Goal: Task Accomplishment & Management: Manage account settings

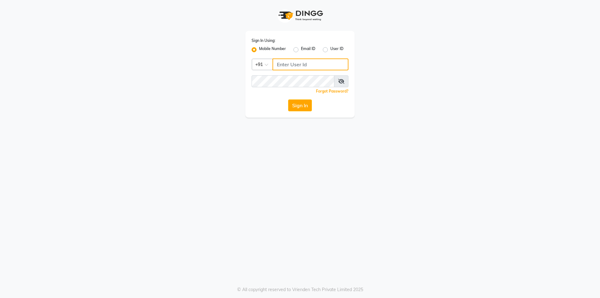
click at [289, 66] on input "Username" at bounding box center [310, 64] width 76 height 12
type input "9920850963"
click at [345, 82] on span at bounding box center [341, 81] width 14 height 12
click at [340, 79] on icon at bounding box center [341, 81] width 6 height 5
click at [337, 80] on span at bounding box center [342, 81] width 14 height 12
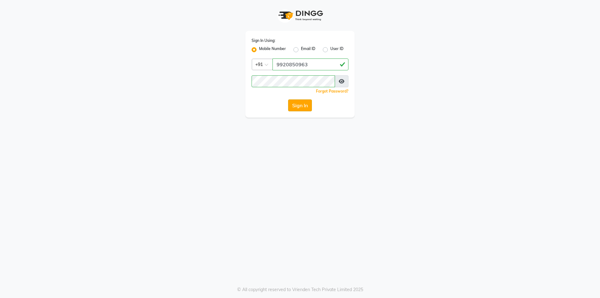
click at [302, 105] on button "Sign In" at bounding box center [300, 105] width 24 height 12
click at [343, 82] on icon at bounding box center [342, 81] width 6 height 5
click at [309, 106] on button "Sign In" at bounding box center [300, 105] width 24 height 12
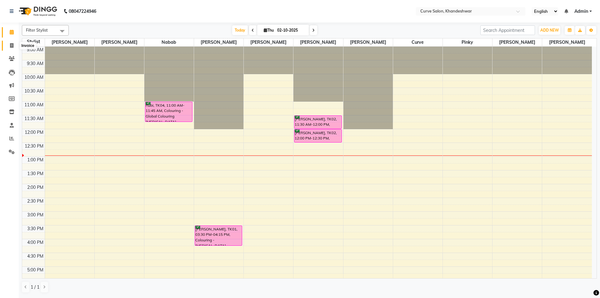
click at [12, 45] on icon at bounding box center [11, 45] width 3 height 5
select select "4458"
select select "service"
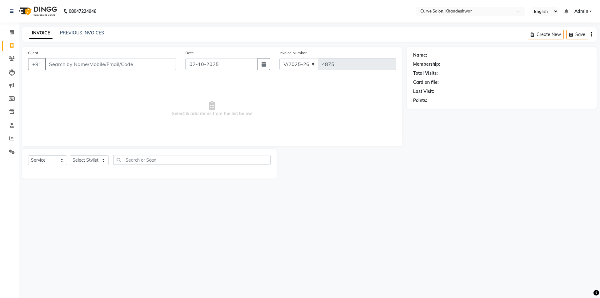
click at [69, 65] on input "Client" at bounding box center [110, 64] width 131 height 12
type input "11850000001"
click at [82, 159] on select "Select Stylist [PERSON_NAME] Curve [PERSON_NAME] [PERSON_NAME] [PERSON_NAME] Na…" at bounding box center [89, 160] width 39 height 10
select select "25107"
click at [70, 155] on select "Select Stylist [PERSON_NAME] Curve [PERSON_NAME] [PERSON_NAME] [PERSON_NAME] Na…" at bounding box center [89, 160] width 39 height 10
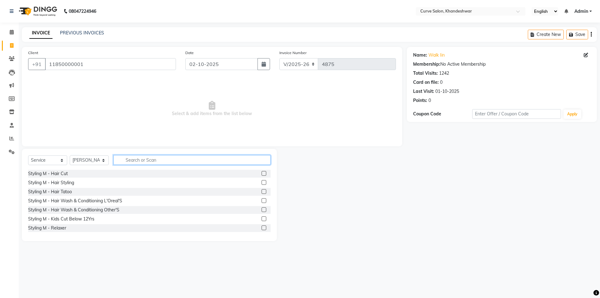
click at [126, 159] on input "text" at bounding box center [191, 160] width 157 height 10
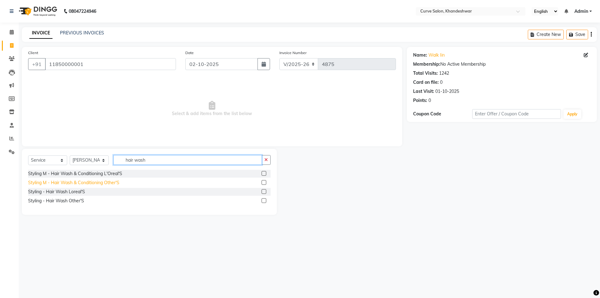
type input "hair wash"
click at [76, 182] on div "Styling M - Hair Wash & Conditioning Other'S" at bounding box center [73, 182] width 91 height 7
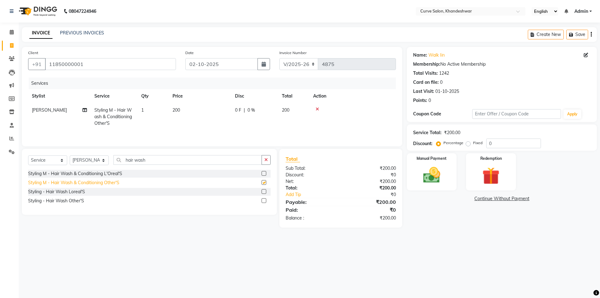
checkbox input "false"
click at [316, 108] on icon at bounding box center [316, 109] width 3 height 4
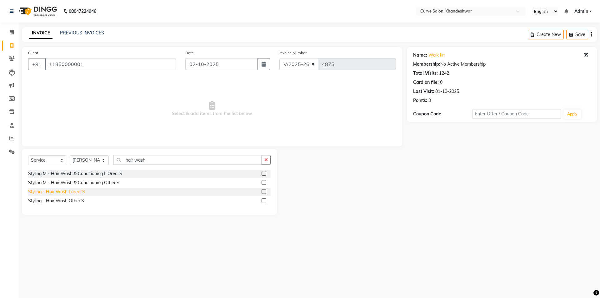
click at [69, 192] on div "Styling - Hair Wash Loreal'S" at bounding box center [56, 191] width 57 height 7
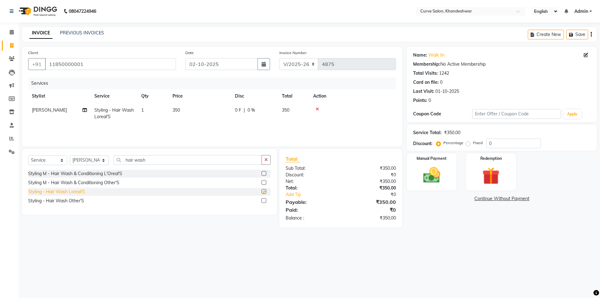
checkbox input "false"
click at [62, 198] on div "Styling - Hair Wash Other'S" at bounding box center [56, 200] width 56 height 7
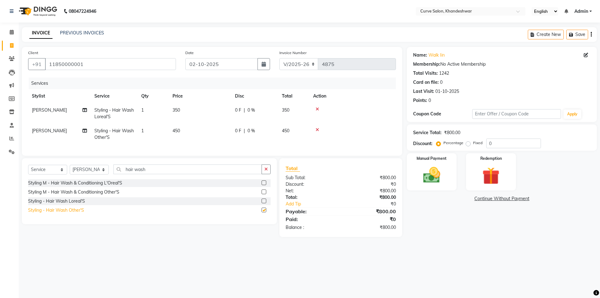
checkbox input "false"
click at [316, 129] on icon at bounding box center [316, 129] width 3 height 4
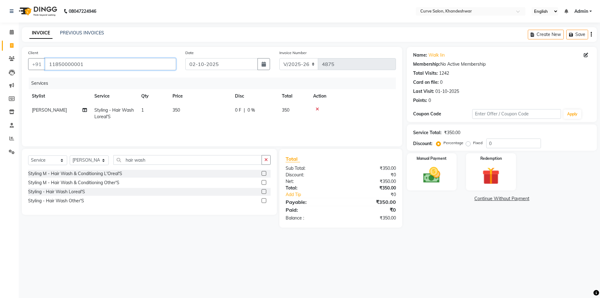
click at [120, 66] on input "11850000001" at bounding box center [110, 64] width 131 height 12
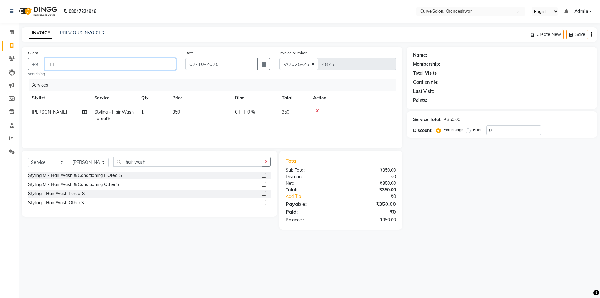
type input "1"
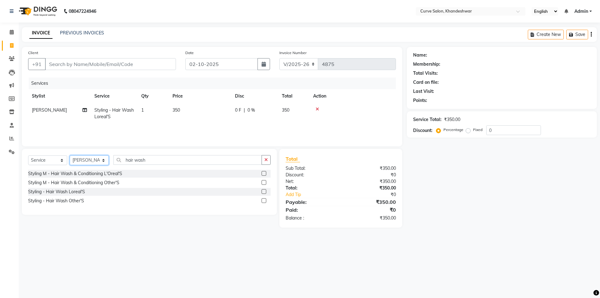
click at [92, 157] on select "Select Stylist [PERSON_NAME] Curve [PERSON_NAME] [PERSON_NAME] [PERSON_NAME] Na…" at bounding box center [89, 160] width 39 height 10
click at [137, 162] on input "hair wash" at bounding box center [187, 160] width 148 height 10
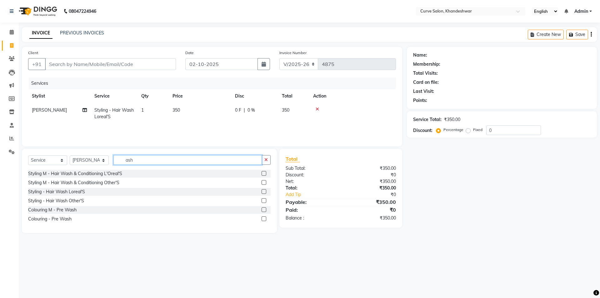
click at [138, 157] on input "ash" at bounding box center [187, 160] width 148 height 10
type input "a"
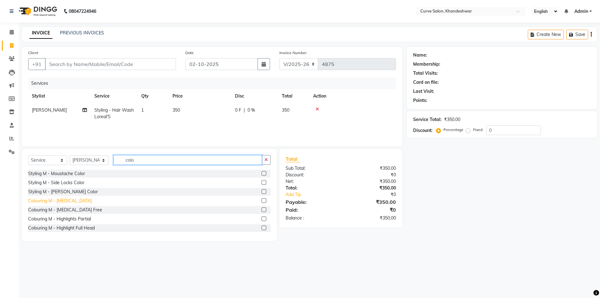
scroll to position [28, 0]
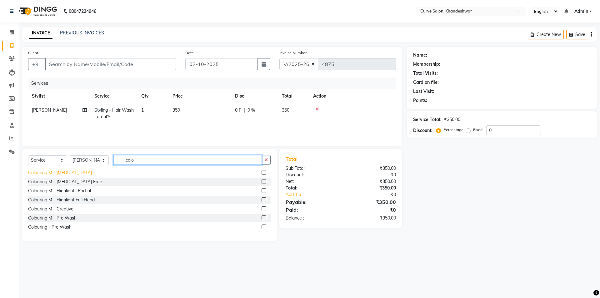
type input "colo"
click at [57, 175] on div "Colouring M - [MEDICAL_DATA]" at bounding box center [60, 172] width 64 height 7
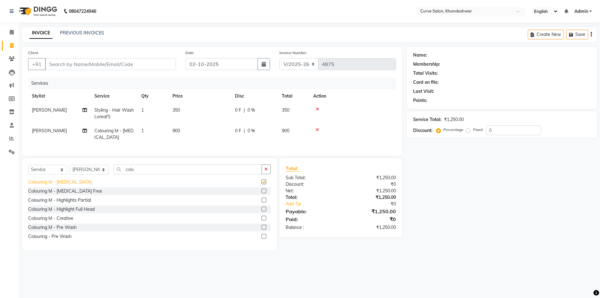
checkbox input "false"
click at [64, 194] on div "Colouring M - [MEDICAL_DATA] Free" at bounding box center [65, 191] width 74 height 7
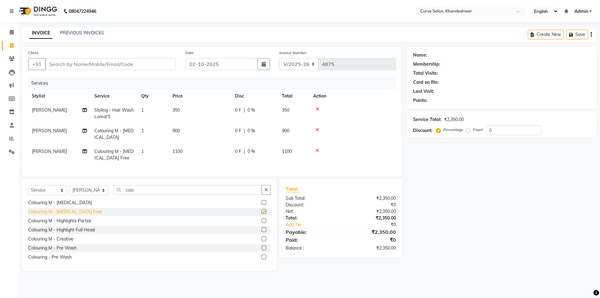
checkbox input "false"
click at [317, 129] on icon at bounding box center [316, 129] width 3 height 4
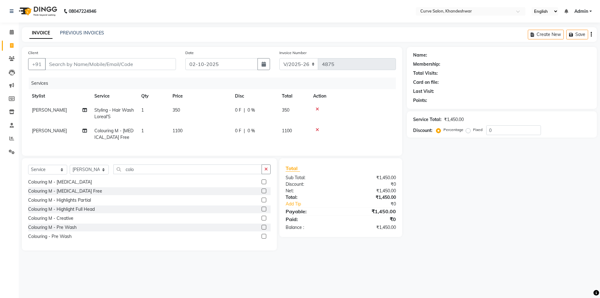
click at [317, 110] on icon at bounding box center [316, 109] width 3 height 4
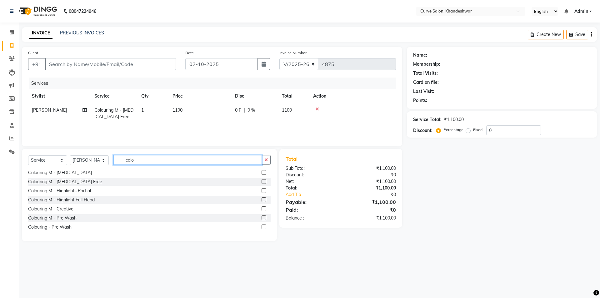
click at [175, 158] on input "colo" at bounding box center [187, 160] width 148 height 10
type input "c"
type input "t"
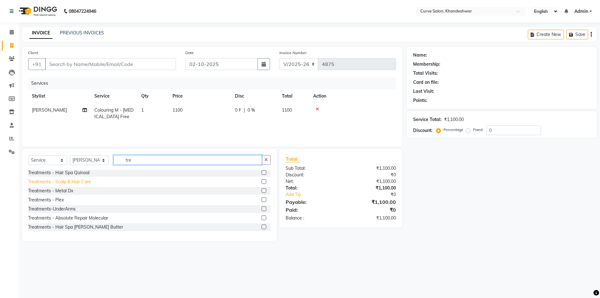
type input "tre"
click at [60, 182] on div "Treatments - Scalp & Hair Care" at bounding box center [59, 181] width 63 height 7
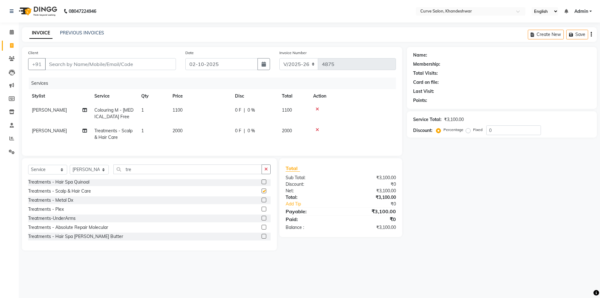
checkbox input "false"
click at [316, 130] on icon at bounding box center [316, 129] width 3 height 4
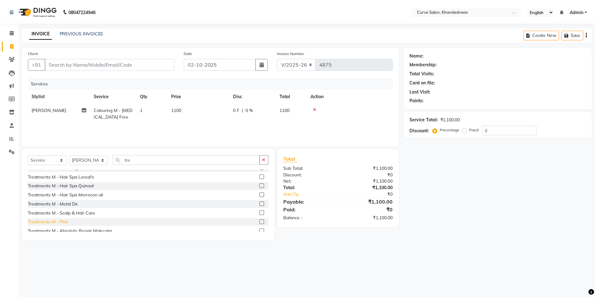
scroll to position [0, 0]
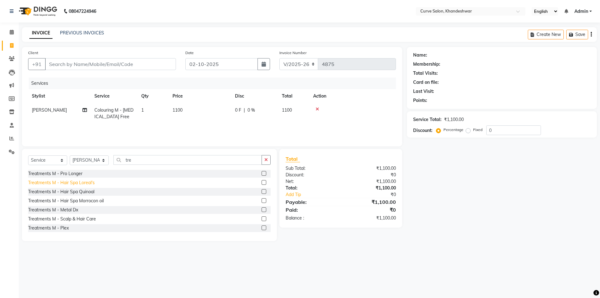
click at [58, 181] on div "Treatments M - Hair Spa Loreal's" at bounding box center [61, 182] width 67 height 7
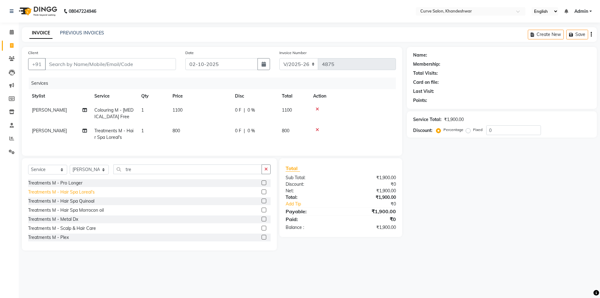
click at [62, 195] on div "Treatments M - Hair Spa Loreal's" at bounding box center [61, 192] width 67 height 7
checkbox input "false"
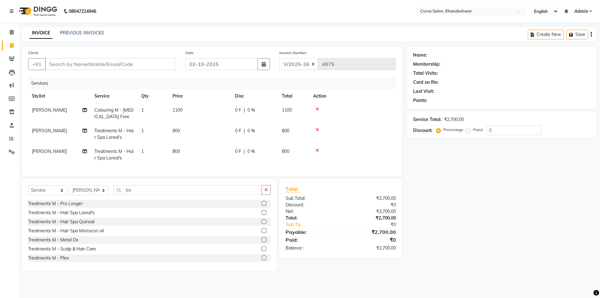
click at [318, 130] on icon at bounding box center [316, 129] width 3 height 4
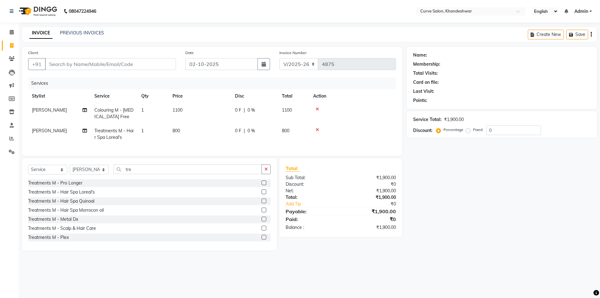
click at [317, 131] on icon at bounding box center [316, 129] width 3 height 4
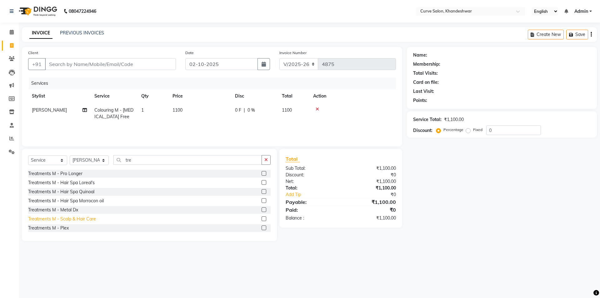
click at [56, 217] on div "Treatments M - Scalp & Hair Care" at bounding box center [62, 219] width 68 height 7
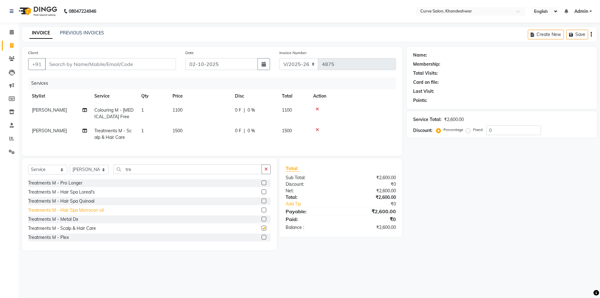
checkbox input "false"
click at [57, 65] on input "Client" at bounding box center [110, 64] width 131 height 12
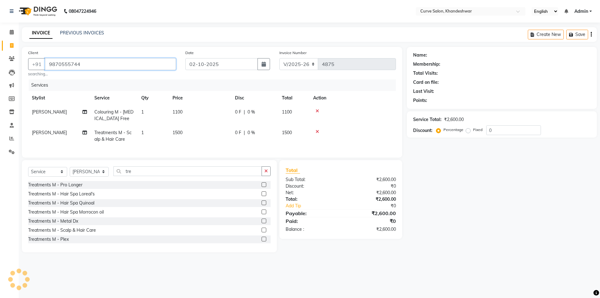
type input "9870555744"
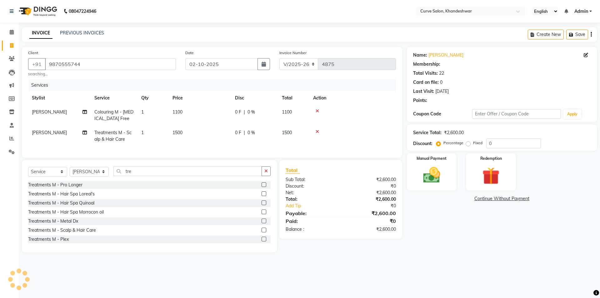
select select "1: Object"
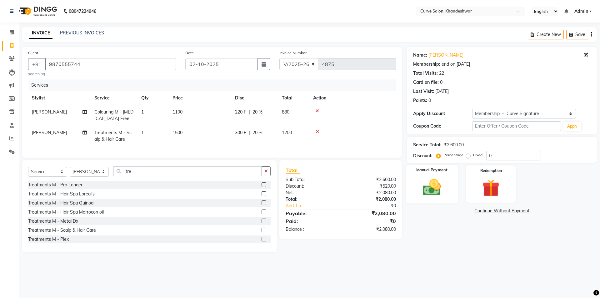
click at [428, 182] on img at bounding box center [431, 187] width 29 height 21
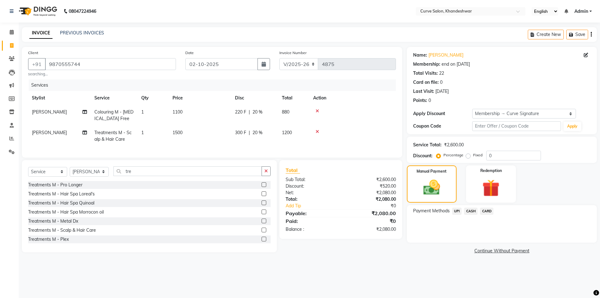
click at [459, 208] on span "UPI" at bounding box center [457, 210] width 10 height 7
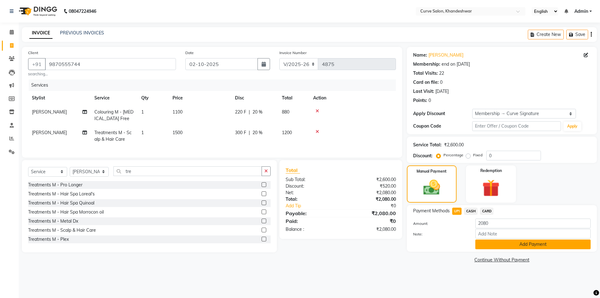
click at [535, 244] on button "Add Payment" at bounding box center [532, 244] width 115 height 10
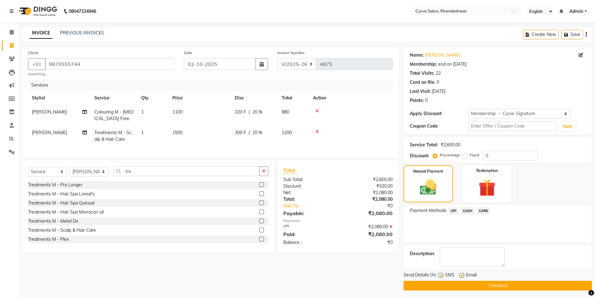
click at [504, 286] on button "Checkout" at bounding box center [498, 285] width 188 height 10
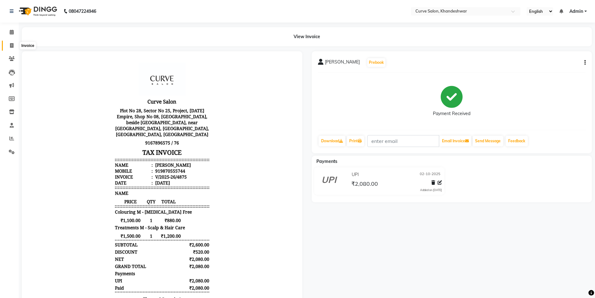
click at [13, 46] on icon at bounding box center [11, 45] width 3 height 5
select select "service"
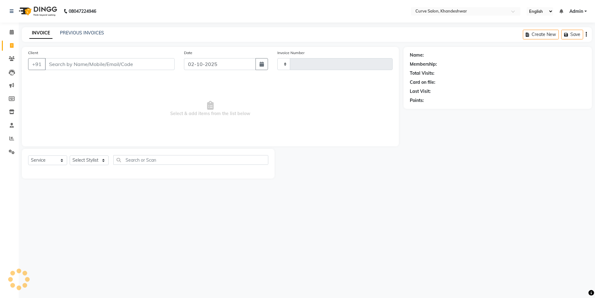
type input "4876"
select select "4458"
click at [75, 61] on input "Client" at bounding box center [110, 64] width 131 height 12
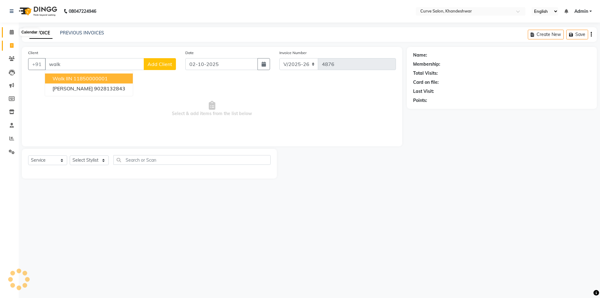
type input "walk"
click at [12, 33] on icon at bounding box center [12, 32] width 4 height 5
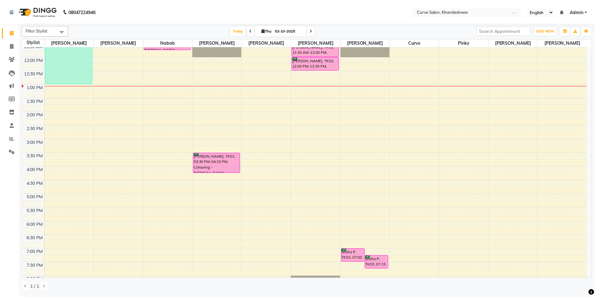
scroll to position [94, 0]
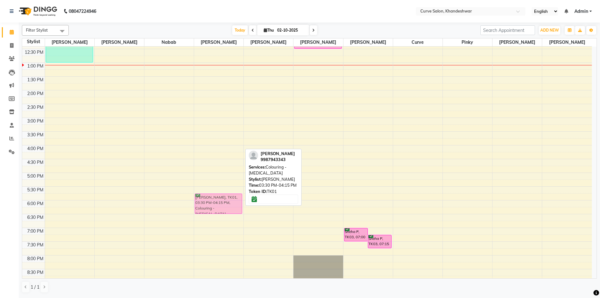
drag, startPoint x: 224, startPoint y: 142, endPoint x: 213, endPoint y: 207, distance: 65.9
click at [213, 207] on div "DEEPTI KSHIRSAGAR, TK01, 03:30 PM-04:15 PM, Colouring - Ammonia DEEPTI KSHIRSAG…" at bounding box center [218, 145] width 49 height 385
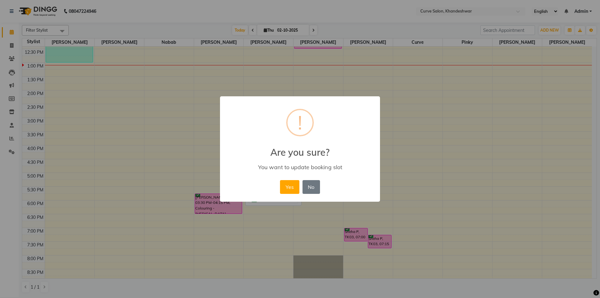
click at [213, 209] on div "× ! Are you sure? You want to update booking slot Yes No No" at bounding box center [300, 149] width 600 height 298
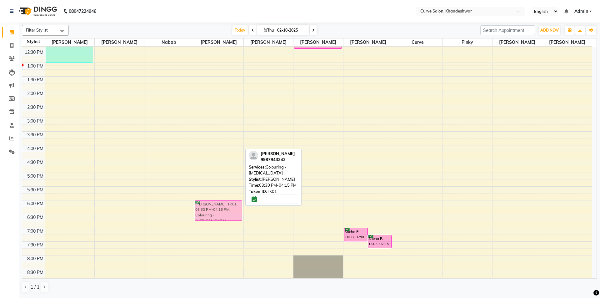
drag, startPoint x: 218, startPoint y: 141, endPoint x: 212, endPoint y: 213, distance: 72.0
click at [212, 213] on div "DEEPTI KSHIRSAGAR, TK01, 03:30 PM-04:15 PM, Colouring - Ammonia DEEPTI KSHIRSAG…" at bounding box center [218, 145] width 49 height 385
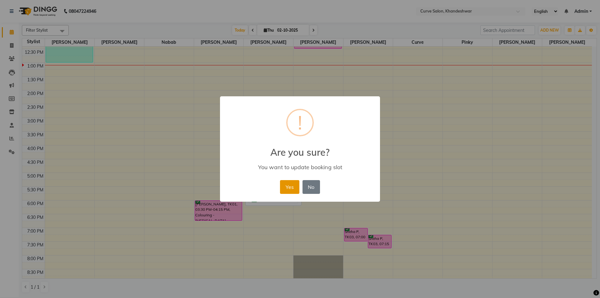
click at [287, 186] on button "Yes" at bounding box center [289, 187] width 19 height 14
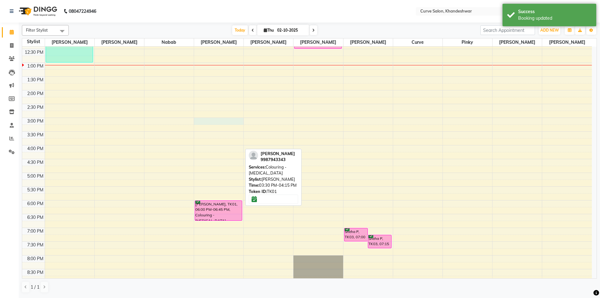
click at [203, 121] on div "9:00 AM 9:30 AM 10:00 AM 10:30 AM 11:00 AM 11:30 AM 12:00 PM 12:30 PM 1:00 PM 1…" at bounding box center [306, 145] width 569 height 385
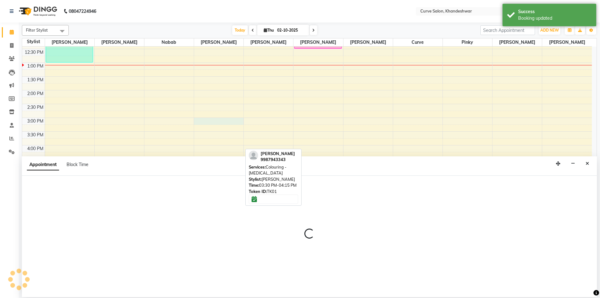
select select "25106"
select select "tentative"
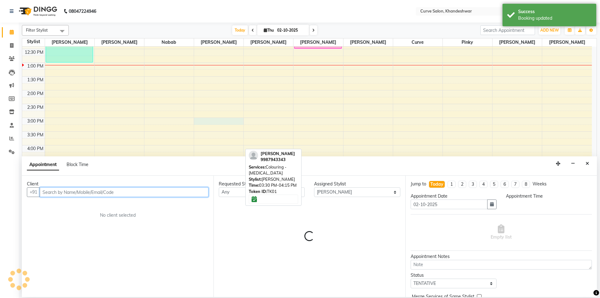
select select "900"
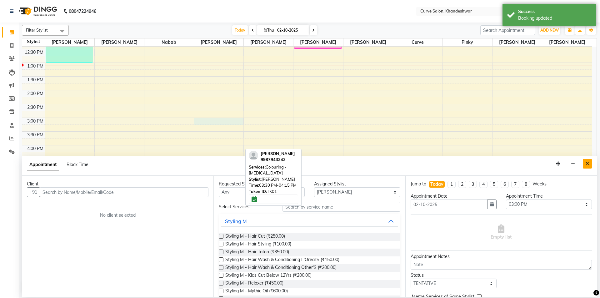
click at [583, 162] on button "Close" at bounding box center [587, 164] width 9 height 10
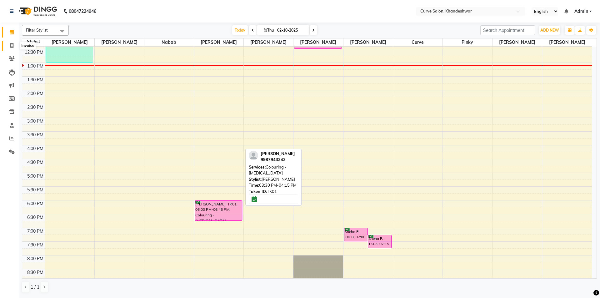
click at [12, 48] on span at bounding box center [11, 45] width 11 height 7
select select "service"
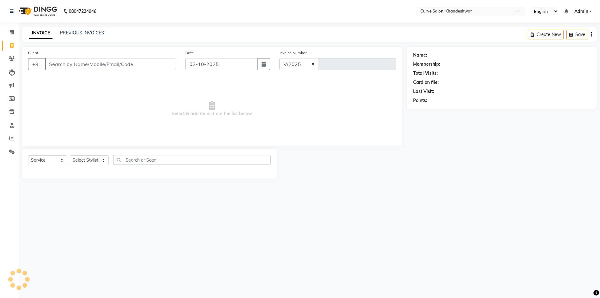
select select "4458"
type input "4876"
click at [94, 65] on input "Client" at bounding box center [110, 64] width 131 height 12
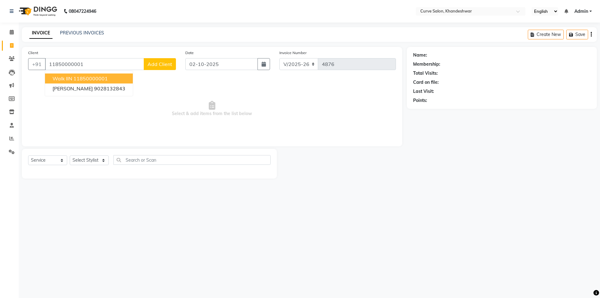
type input "11850000001"
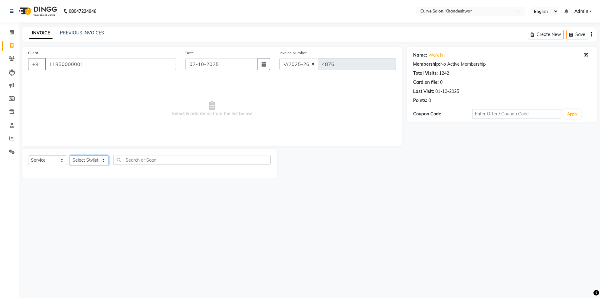
click at [97, 160] on select "Select Stylist [PERSON_NAME] Curve [PERSON_NAME] [PERSON_NAME] [PERSON_NAME] Na…" at bounding box center [89, 160] width 39 height 10
click at [98, 158] on select "Select Stylist [PERSON_NAME] Curve [PERSON_NAME] [PERSON_NAME] [PERSON_NAME] Na…" at bounding box center [89, 160] width 39 height 10
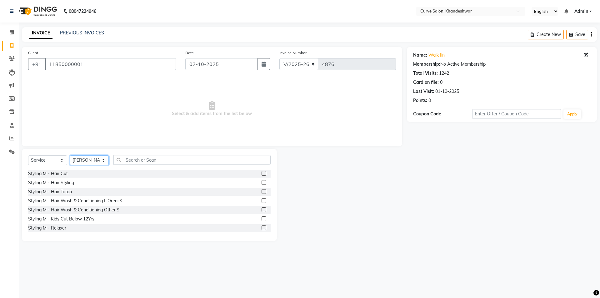
select select "25107"
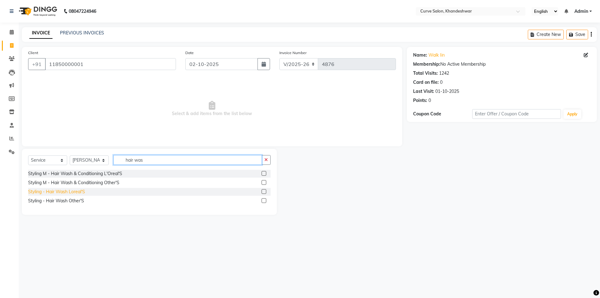
type input "hair was"
click at [64, 192] on div "Styling - Hair Wash Loreal'S" at bounding box center [56, 191] width 57 height 7
checkbox input "false"
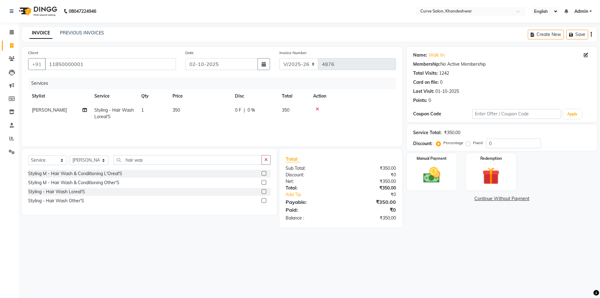
click at [178, 109] on span "350" at bounding box center [175, 110] width 7 height 6
select select "25107"
click at [210, 111] on input "350" at bounding box center [229, 112] width 55 height 10
type input "300"
click at [94, 158] on select "Select Stylist [PERSON_NAME] Curve [PERSON_NAME] [PERSON_NAME] [PERSON_NAME] Na…" at bounding box center [89, 160] width 39 height 10
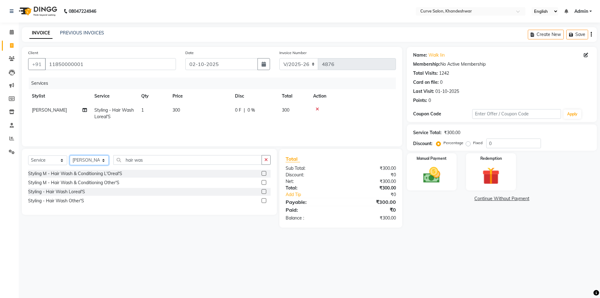
select select "25108"
click at [70, 155] on select "Select Stylist [PERSON_NAME] Curve [PERSON_NAME] [PERSON_NAME] [PERSON_NAME] Na…" at bounding box center [89, 160] width 39 height 10
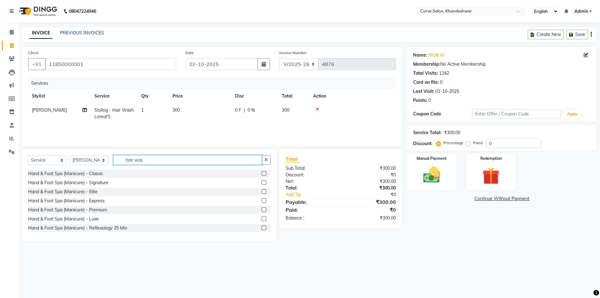
click at [166, 159] on input "hair was" at bounding box center [187, 160] width 148 height 10
type input "h"
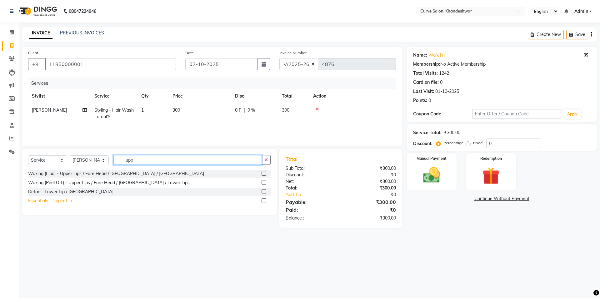
type input "upp"
click at [47, 199] on div "Essentials - Upper Lip" at bounding box center [50, 200] width 44 height 7
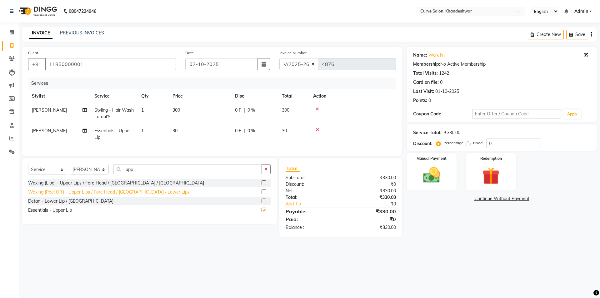
checkbox input "false"
click at [439, 174] on img at bounding box center [431, 175] width 29 height 21
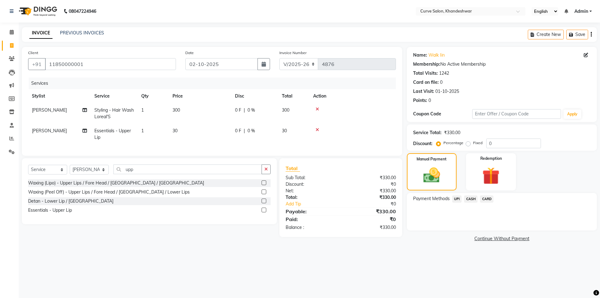
click at [469, 197] on span "CASH" at bounding box center [470, 198] width 13 height 7
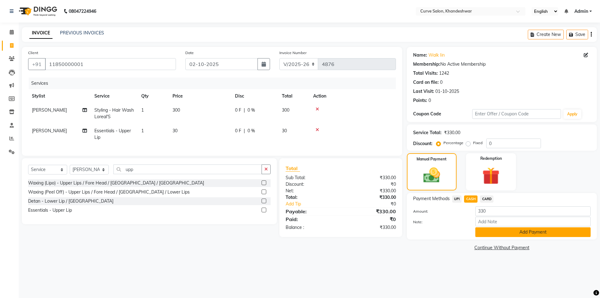
click at [525, 232] on button "Add Payment" at bounding box center [532, 232] width 115 height 10
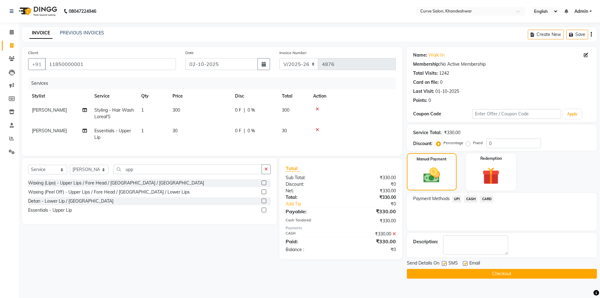
click at [504, 272] on button "Checkout" at bounding box center [502, 274] width 190 height 10
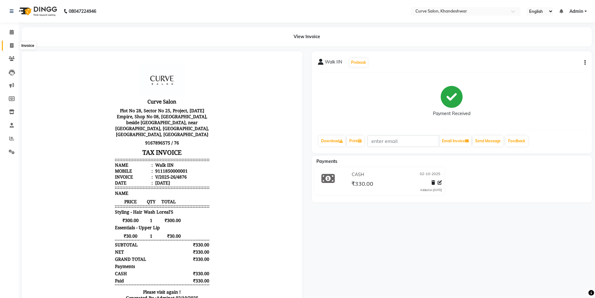
click at [12, 44] on icon at bounding box center [11, 45] width 3 height 5
select select "4458"
select select "service"
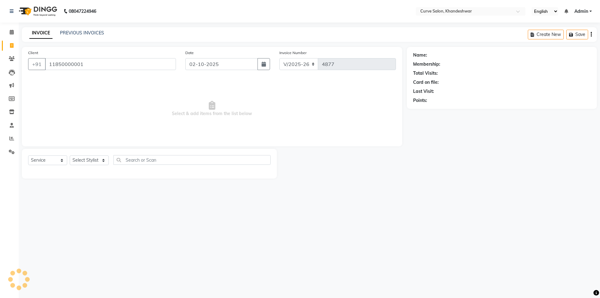
type input "11850000001"
click at [97, 160] on select "Select Stylist [PERSON_NAME] Curve [PERSON_NAME] [PERSON_NAME] [PERSON_NAME] Na…" at bounding box center [89, 160] width 39 height 10
select select "80828"
click at [70, 155] on select "Select Stylist [PERSON_NAME] Curve [PERSON_NAME] [PERSON_NAME] [PERSON_NAME] Na…" at bounding box center [89, 160] width 39 height 10
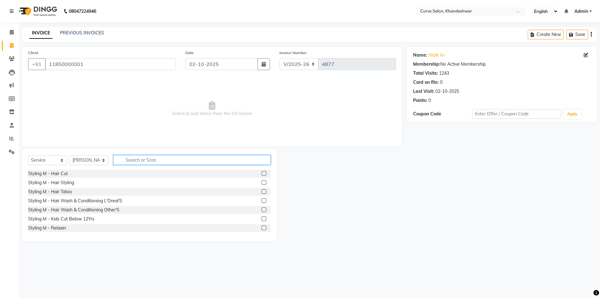
click at [142, 161] on input "text" at bounding box center [191, 160] width 157 height 10
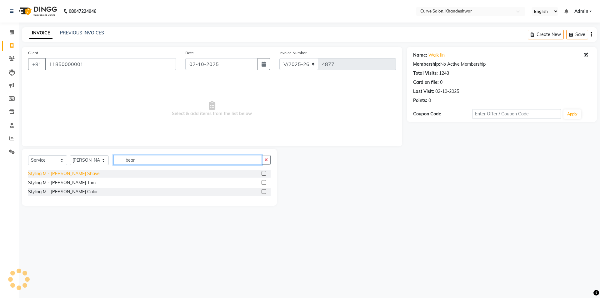
type input "bear"
click at [72, 173] on div "Styling M - [PERSON_NAME] Shave" at bounding box center [64, 173] width 72 height 7
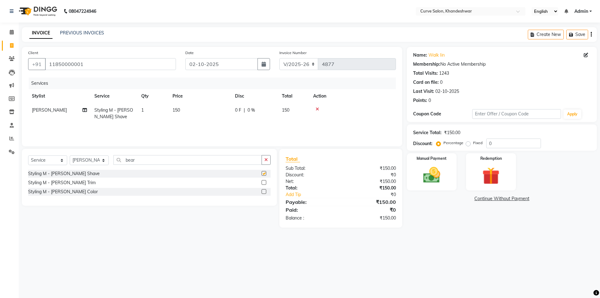
checkbox input "false"
click at [429, 172] on img at bounding box center [431, 175] width 29 height 21
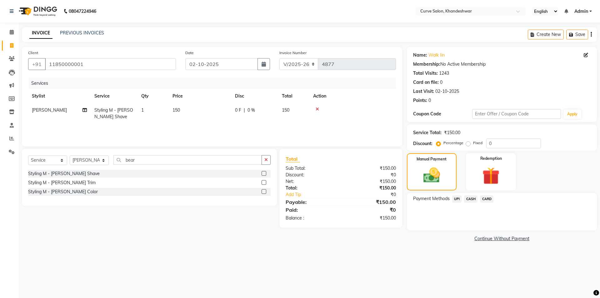
click at [457, 198] on span "UPI" at bounding box center [457, 198] width 10 height 7
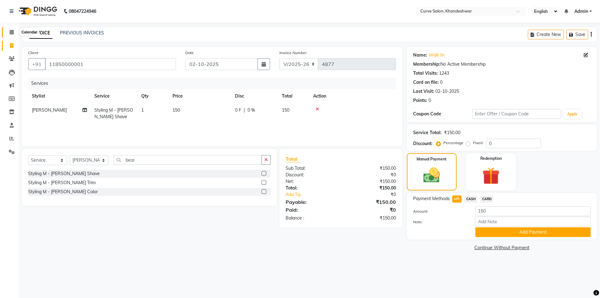
drag, startPoint x: 11, startPoint y: 31, endPoint x: 14, endPoint y: 34, distance: 4.4
click at [537, 229] on button "Add Payment" at bounding box center [532, 232] width 115 height 10
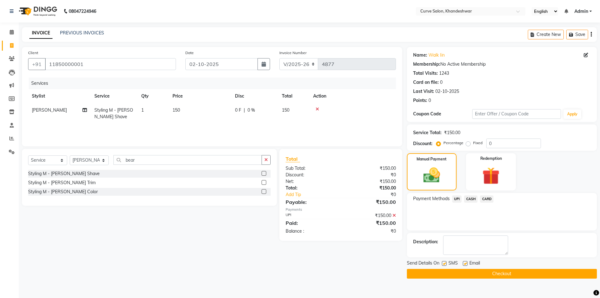
click at [504, 273] on button "Checkout" at bounding box center [502, 274] width 190 height 10
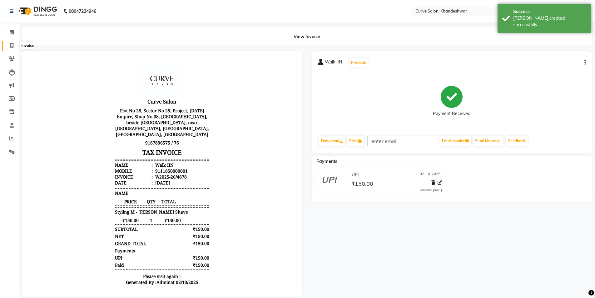
click at [11, 46] on icon at bounding box center [11, 45] width 3 height 5
select select "service"
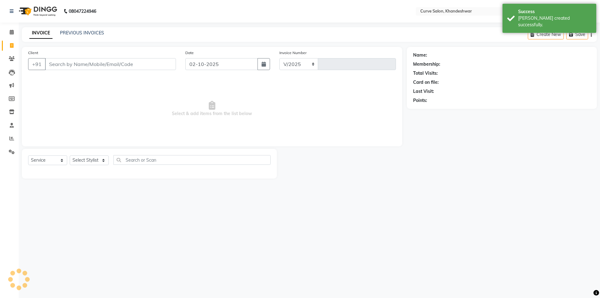
select select "4458"
type input "4879"
click at [72, 64] on input "Client" at bounding box center [110, 64] width 131 height 12
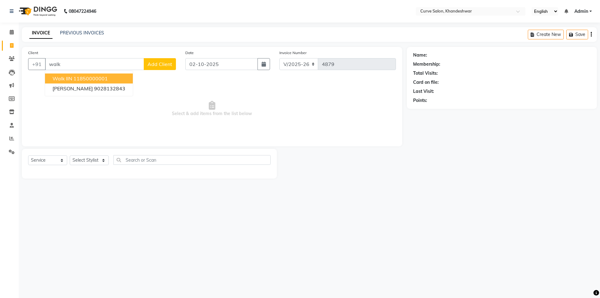
click at [70, 77] on span "Walk IIN" at bounding box center [62, 78] width 20 height 6
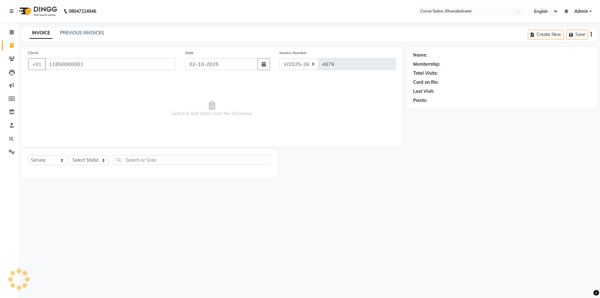
type input "11850000001"
click at [92, 160] on select "Select Stylist [PERSON_NAME] Curve [PERSON_NAME] [PERSON_NAME] [PERSON_NAME] Na…" at bounding box center [89, 160] width 39 height 10
select select "80828"
click at [70, 155] on select "Select Stylist [PERSON_NAME] Curve [PERSON_NAME] [PERSON_NAME] [PERSON_NAME] Na…" at bounding box center [89, 160] width 39 height 10
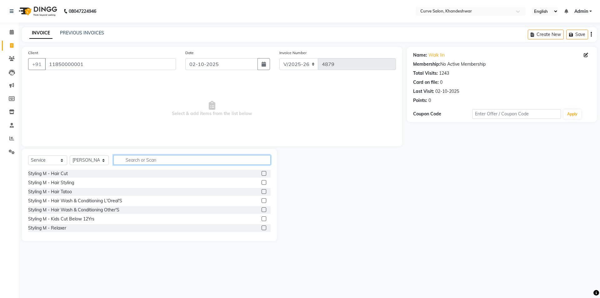
click at [143, 158] on input "text" at bounding box center [191, 160] width 157 height 10
click at [57, 171] on div "Styling M - Hair Cut" at bounding box center [48, 173] width 40 height 7
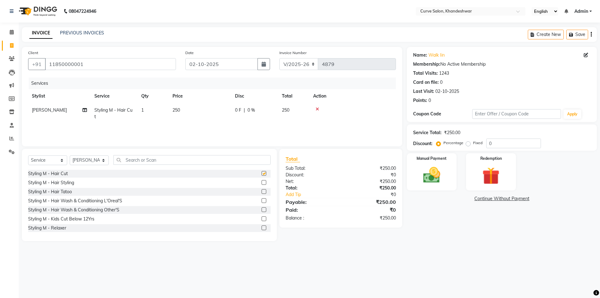
checkbox input "false"
click at [145, 161] on input "text" at bounding box center [191, 160] width 157 height 10
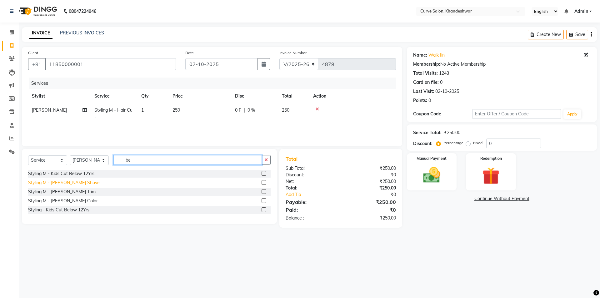
type input "be"
click at [58, 182] on div "Styling M - [PERSON_NAME] Shave" at bounding box center [64, 182] width 72 height 7
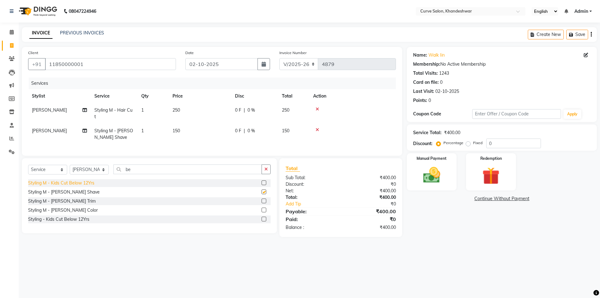
checkbox input "false"
click at [436, 176] on img at bounding box center [431, 175] width 29 height 21
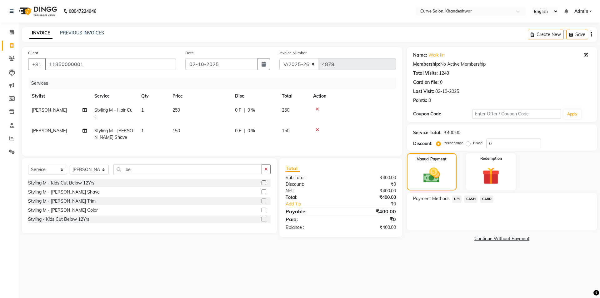
click at [458, 196] on span "UPI" at bounding box center [457, 198] width 10 height 7
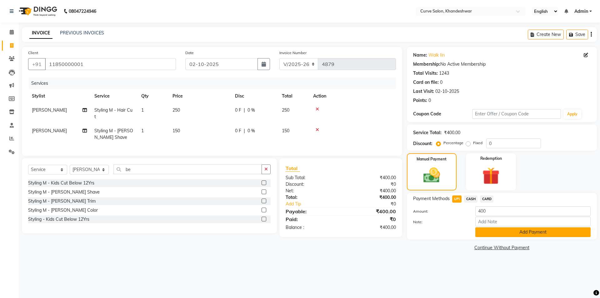
click at [549, 233] on button "Add Payment" at bounding box center [532, 232] width 115 height 10
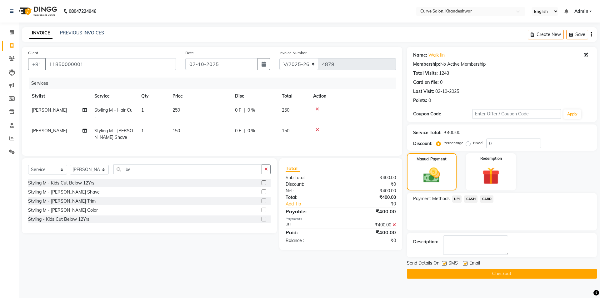
click at [520, 270] on button "Checkout" at bounding box center [502, 274] width 190 height 10
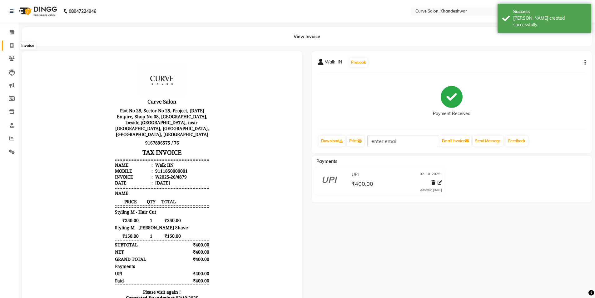
click at [12, 44] on icon at bounding box center [11, 45] width 3 height 5
select select "service"
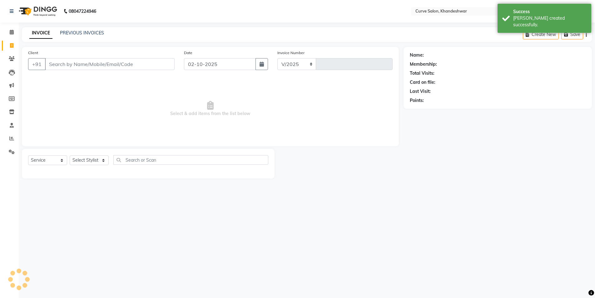
select select "4458"
type input "4880"
click at [72, 32] on link "PREVIOUS INVOICES" at bounding box center [82, 33] width 44 height 6
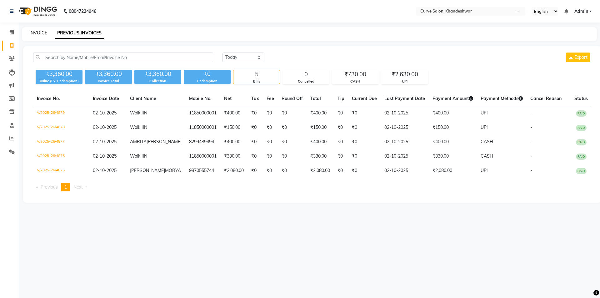
click at [39, 32] on link "INVOICE" at bounding box center [38, 33] width 18 height 6
select select "service"
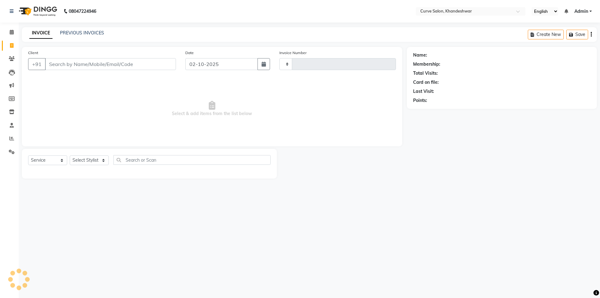
type input "4880"
select select "4458"
drag, startPoint x: 11, startPoint y: 32, endPoint x: 58, endPoint y: 0, distance: 57.4
click at [11, 32] on icon at bounding box center [12, 32] width 4 height 5
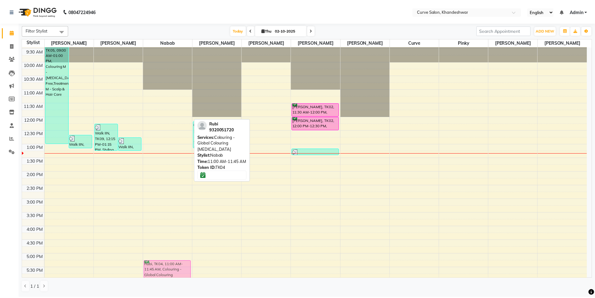
scroll to position [14, 0]
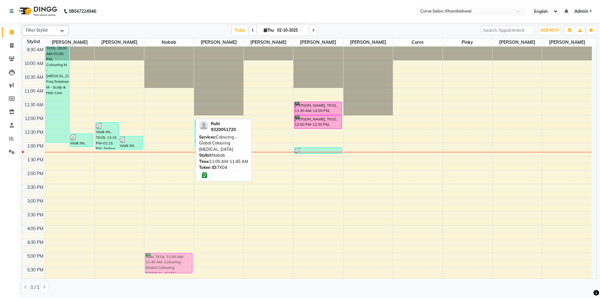
drag, startPoint x: 166, startPoint y: 107, endPoint x: 167, endPoint y: 258, distance: 150.9
click at [167, 258] on div "Rubi, TK04, 11:00 AM-11:45 AM, Colouring - Global Colouring Ammonia Rubi, TK04,…" at bounding box center [168, 225] width 49 height 385
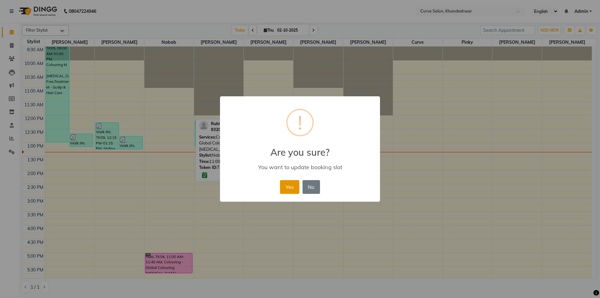
click at [293, 180] on button "Yes" at bounding box center [289, 187] width 19 height 14
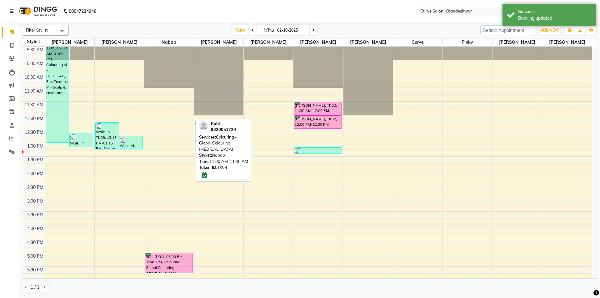
click at [290, 230] on div "9:00 AM 9:30 AM 10:00 AM 10:30 AM 11:00 AM 11:30 AM 12:00 PM 12:30 PM 1:00 PM 1…" at bounding box center [306, 225] width 569 height 385
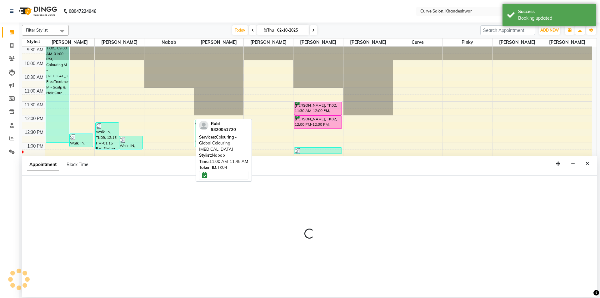
select select "46175"
select select "tentative"
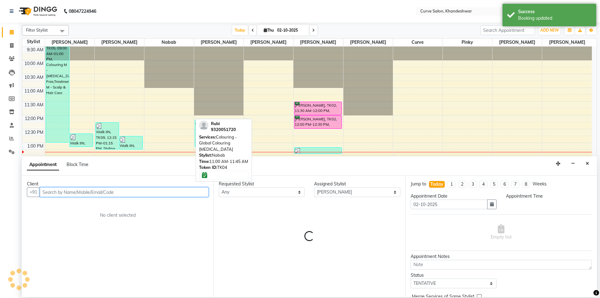
select select "960"
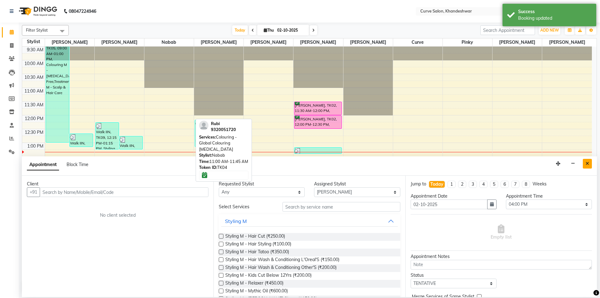
click at [585, 161] on button "Close" at bounding box center [587, 164] width 9 height 10
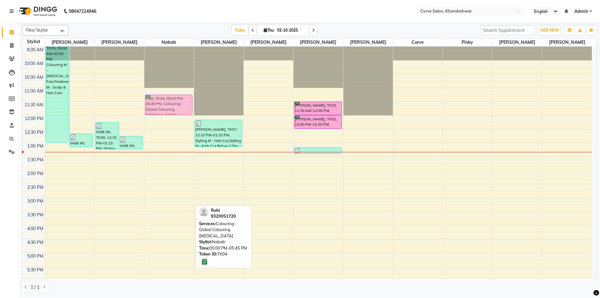
drag, startPoint x: 179, startPoint y: 259, endPoint x: 189, endPoint y: 104, distance: 155.9
click at [189, 104] on div "Rubi, TK04, 05:00 PM-05:45 PM, Colouring - Global Colouring Ammonia Rubi, TK04,…" at bounding box center [168, 225] width 49 height 385
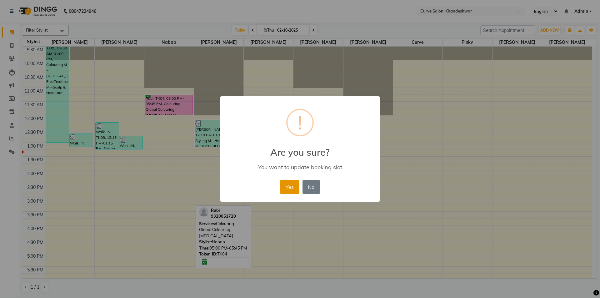
click at [291, 188] on button "Yes" at bounding box center [289, 187] width 19 height 14
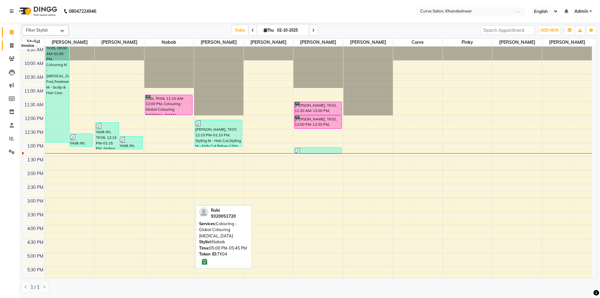
click at [11, 43] on icon at bounding box center [11, 45] width 3 height 5
select select "4458"
select select "service"
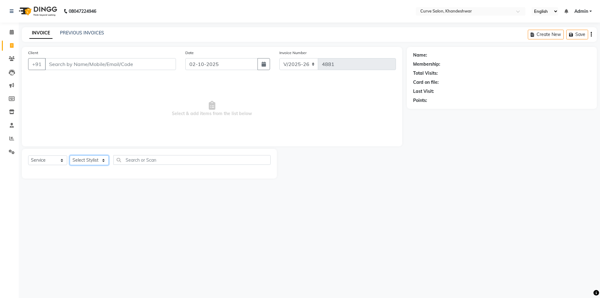
click at [89, 159] on select "Select Stylist [PERSON_NAME] Curve [PERSON_NAME] [PERSON_NAME] [PERSON_NAME] Na…" at bounding box center [89, 160] width 39 height 10
select select "80828"
click at [70, 155] on select "Select Stylist [PERSON_NAME] Curve [PERSON_NAME] [PERSON_NAME] [PERSON_NAME] Na…" at bounding box center [89, 160] width 39 height 10
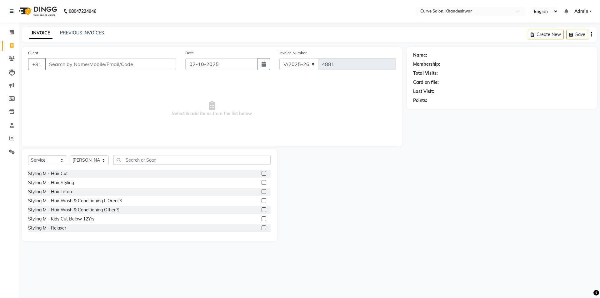
click at [77, 172] on div "Styling M - Hair Cut" at bounding box center [149, 174] width 242 height 8
click at [61, 172] on div "Styling M - Hair Cut" at bounding box center [48, 173] width 40 height 7
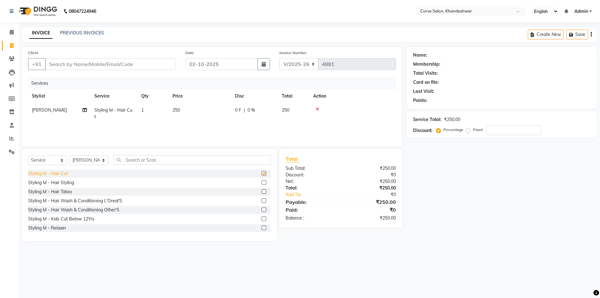
checkbox input "false"
click at [157, 158] on input "text" at bounding box center [191, 160] width 157 height 10
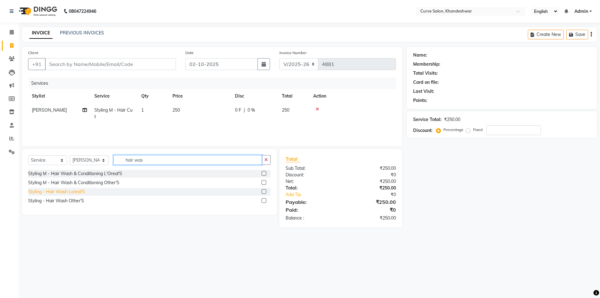
type input "hair was"
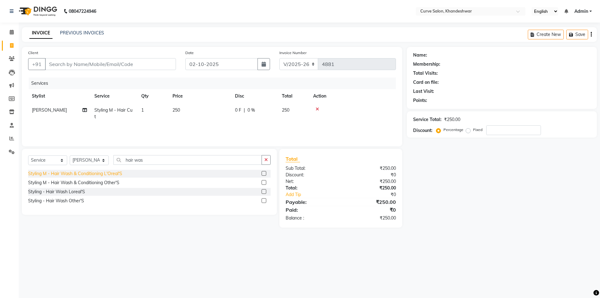
click at [70, 190] on div "Styling - Hair Wash Loreal'S" at bounding box center [56, 191] width 57 height 7
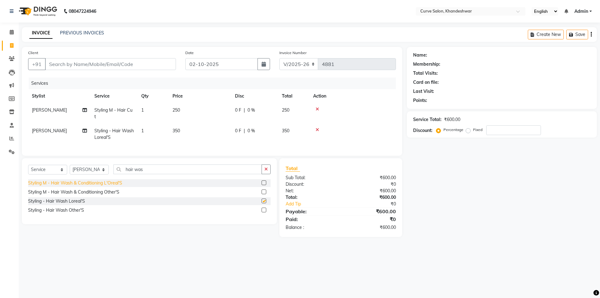
checkbox input "false"
click at [67, 195] on div "Styling M - Hair Wash & Conditioning Other'S" at bounding box center [73, 192] width 91 height 7
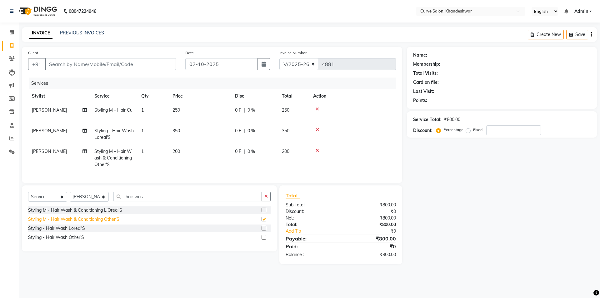
checkbox input "false"
click at [79, 213] on div "Styling M - Hair Wash & Conditioning L'Oreal'S" at bounding box center [75, 210] width 94 height 7
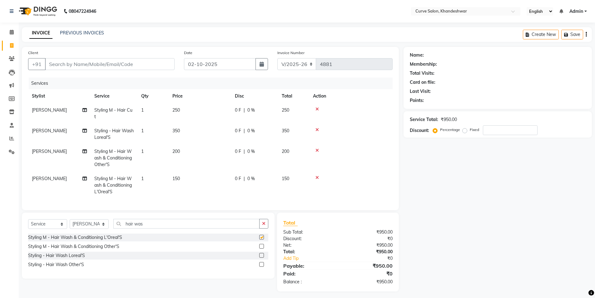
checkbox input "false"
click at [319, 149] on icon at bounding box center [316, 150] width 3 height 4
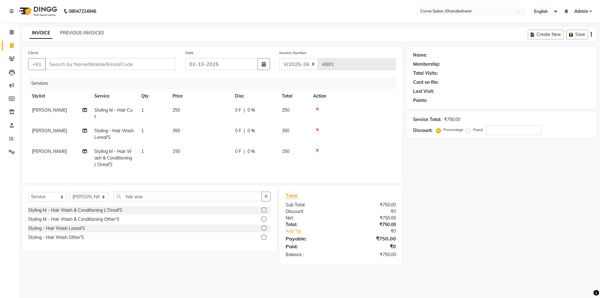
click at [316, 129] on icon at bounding box center [316, 129] width 3 height 4
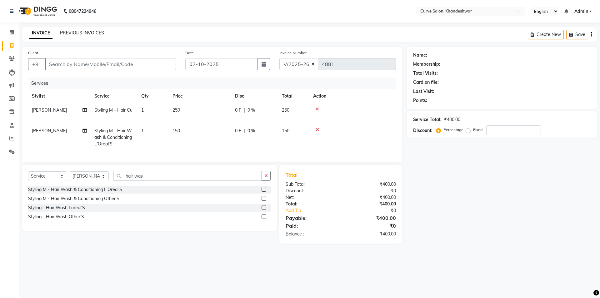
click at [86, 29] on div "INVOICE PREVIOUS INVOICES Create New Save" at bounding box center [309, 34] width 575 height 15
click at [85, 30] on link "PREVIOUS INVOICES" at bounding box center [82, 33] width 44 height 6
click at [156, 178] on input "hair was" at bounding box center [187, 176] width 148 height 10
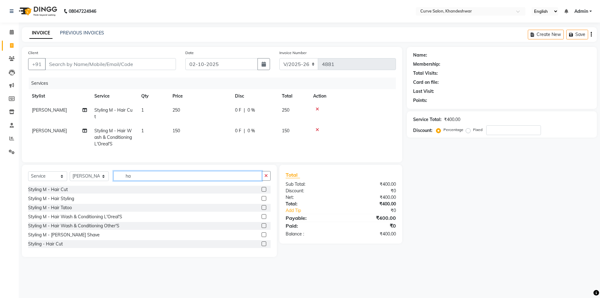
type input "h"
click at [162, 178] on input "text" at bounding box center [191, 176] width 157 height 10
type input "h"
click at [317, 129] on icon at bounding box center [316, 129] width 3 height 4
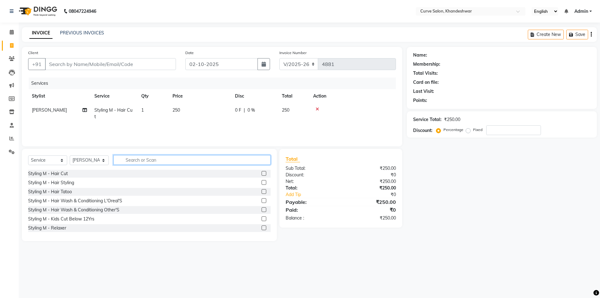
click at [166, 158] on input "text" at bounding box center [191, 160] width 157 height 10
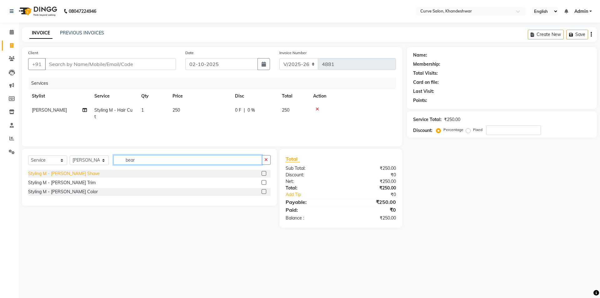
type input "bear"
click at [65, 172] on div "Styling M - [PERSON_NAME] Shave" at bounding box center [64, 173] width 72 height 7
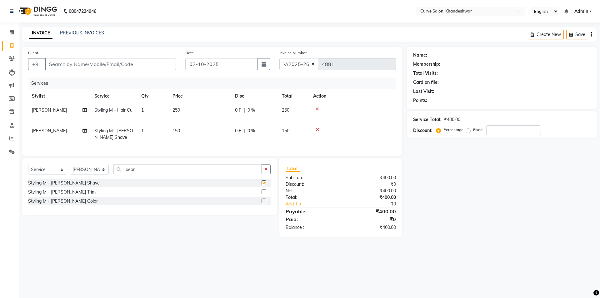
checkbox input "false"
click at [157, 173] on input "bear" at bounding box center [187, 169] width 148 height 10
type input "b"
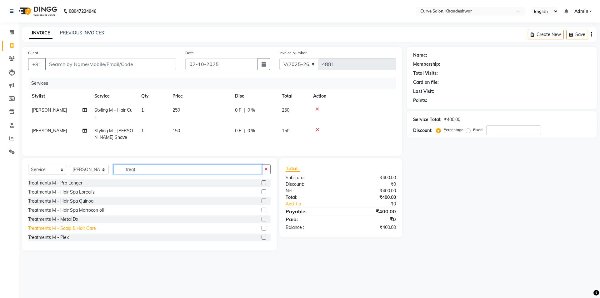
type input "treat"
click at [67, 230] on div "Treatments M - Scalp & Hair Care" at bounding box center [62, 228] width 68 height 7
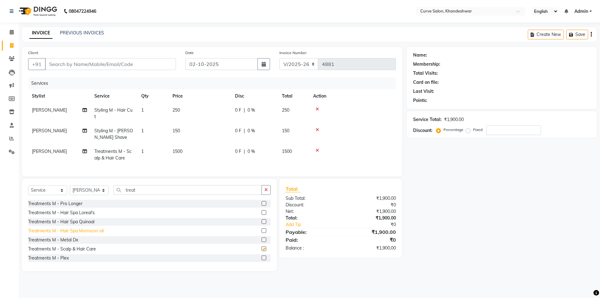
checkbox input "false"
click at [151, 195] on input "treat" at bounding box center [187, 190] width 148 height 10
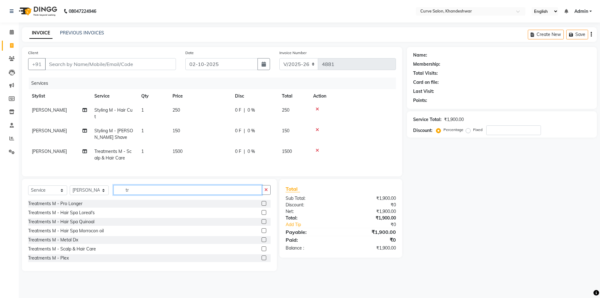
type input "t"
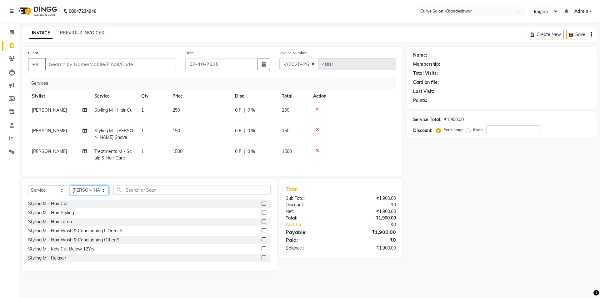
click at [81, 193] on select "Select Stylist [PERSON_NAME] Curve [PERSON_NAME] [PERSON_NAME] [PERSON_NAME] Na…" at bounding box center [89, 190] width 39 height 10
select select "25108"
click at [70, 190] on select "Select Stylist [PERSON_NAME] Curve [PERSON_NAME] [PERSON_NAME] [PERSON_NAME] Na…" at bounding box center [89, 190] width 39 height 10
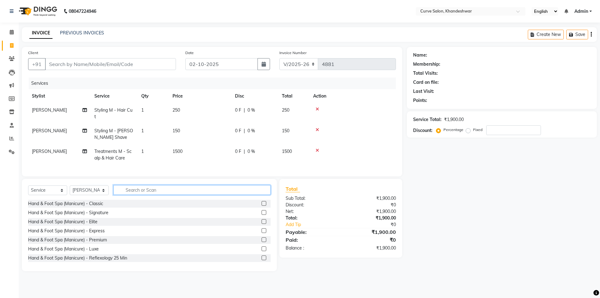
click at [140, 195] on input "text" at bounding box center [191, 190] width 157 height 10
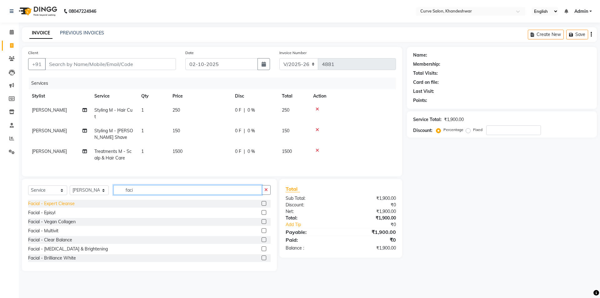
type input "faci"
click at [61, 205] on div "Facial - Expert Cleanse" at bounding box center [51, 203] width 47 height 7
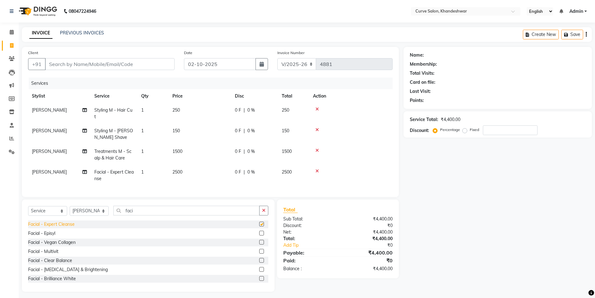
checkbox input "false"
click at [64, 66] on input "Client" at bounding box center [110, 64] width 130 height 12
type input "8"
type input "0"
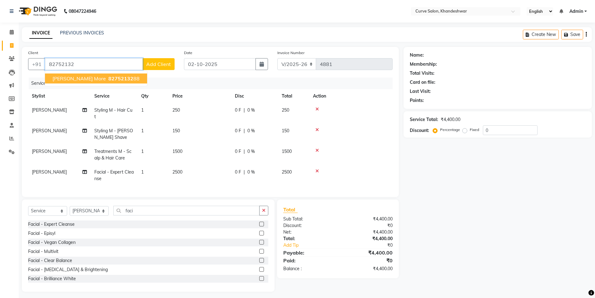
click at [108, 76] on span "82752132" at bounding box center [120, 78] width 25 height 6
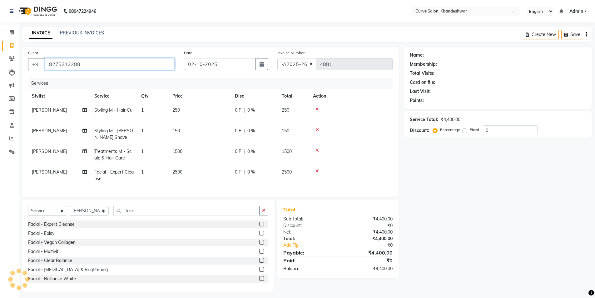
type input "8275213288"
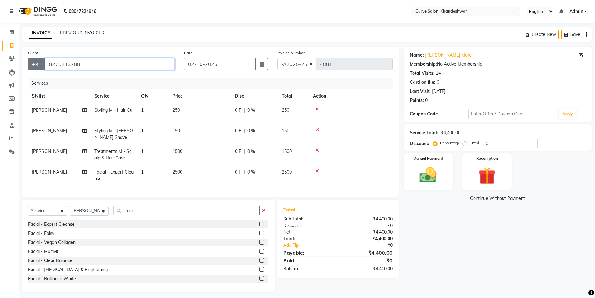
drag, startPoint x: 102, startPoint y: 63, endPoint x: 31, endPoint y: 62, distance: 71.2
click at [31, 62] on div "+91 8275213288" at bounding box center [101, 64] width 146 height 12
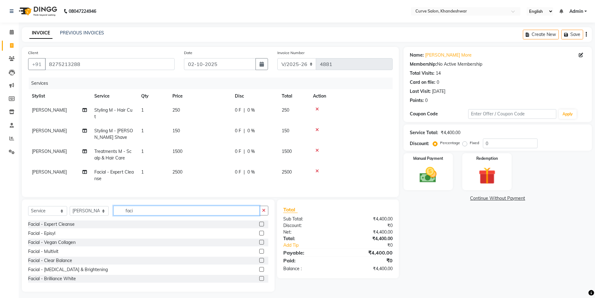
click at [131, 215] on input "faci" at bounding box center [186, 211] width 146 height 10
click at [52, 213] on select "Select Service Product Membership Package Voucher Prepaid Gift Card" at bounding box center [47, 211] width 39 height 10
select select "membership"
click at [28, 211] on select "Select Service Product Membership Package Voucher Prepaid Gift Card" at bounding box center [47, 211] width 39 height 10
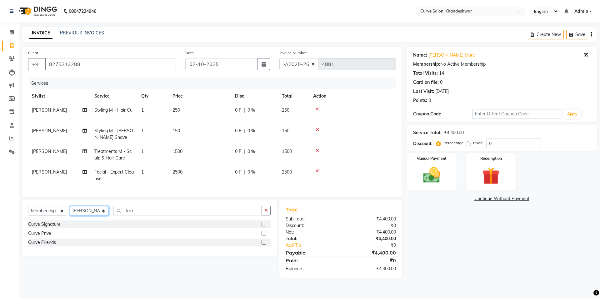
click at [98, 216] on select "Select Stylist [PERSON_NAME] Curve [PERSON_NAME] [PERSON_NAME] [PERSON_NAME] Na…" at bounding box center [89, 211] width 39 height 10
click at [70, 211] on select "Select Stylist [PERSON_NAME] Curve [PERSON_NAME] [PERSON_NAME] [PERSON_NAME] Na…" at bounding box center [89, 211] width 39 height 10
click at [133, 211] on input "faci" at bounding box center [187, 211] width 148 height 10
drag, startPoint x: 143, startPoint y: 215, endPoint x: 106, endPoint y: 215, distance: 37.5
click at [106, 215] on div "Select Service Product Membership Package Voucher Prepaid Gift Card Select Styl…" at bounding box center [149, 213] width 242 height 15
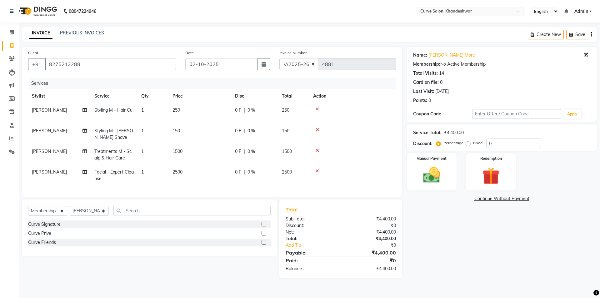
click at [263, 226] on label at bounding box center [263, 223] width 5 height 5
click at [263, 226] on input "checkbox" at bounding box center [263, 224] width 4 height 4
select select "select"
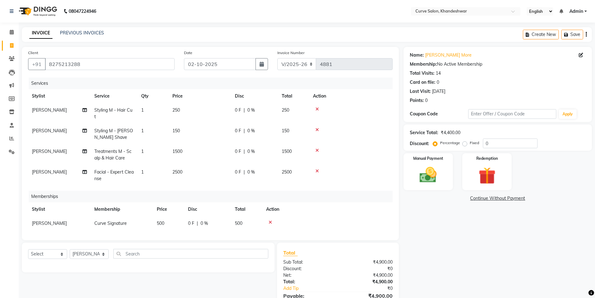
click at [253, 111] on span "0 %" at bounding box center [250, 110] width 7 height 7
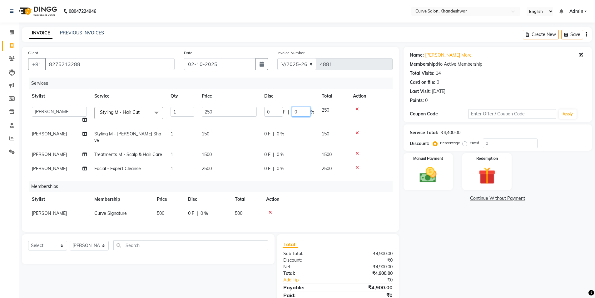
drag, startPoint x: 300, startPoint y: 113, endPoint x: 286, endPoint y: 114, distance: 14.4
click at [286, 114] on div "0 F | 0 %" at bounding box center [289, 112] width 50 height 10
type input "20"
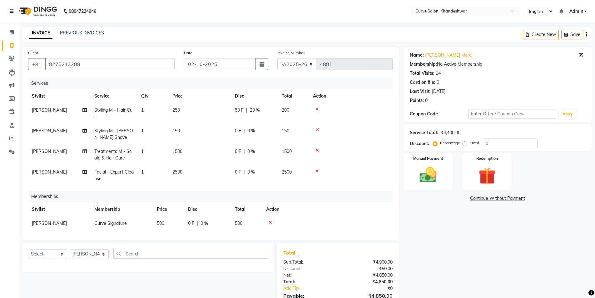
click at [251, 151] on span "0 %" at bounding box center [250, 151] width 7 height 7
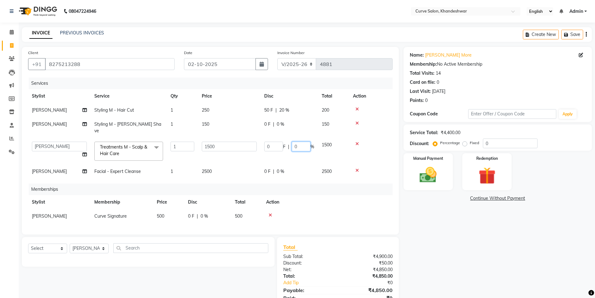
drag, startPoint x: 302, startPoint y: 139, endPoint x: 266, endPoint y: 139, distance: 35.9
click at [266, 141] on div "0 F | 0 %" at bounding box center [289, 146] width 50 height 10
type input "20"
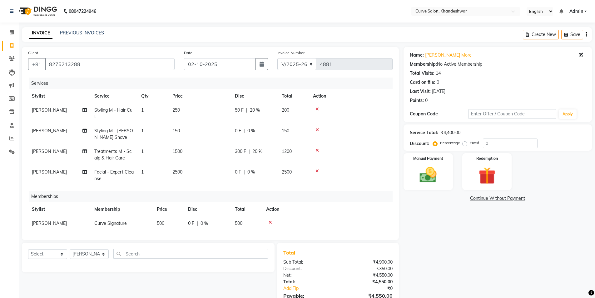
click at [255, 171] on div "0 F | 0 %" at bounding box center [254, 172] width 39 height 7
select select "25108"
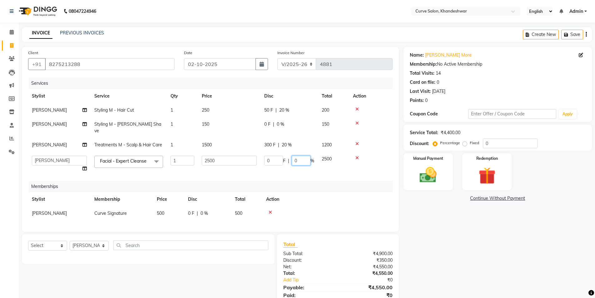
drag, startPoint x: 304, startPoint y: 152, endPoint x: 239, endPoint y: 154, distance: 65.0
click at [239, 154] on tr "Ahmed Kafil Curve Faizan Khan Kunal Gavai Laxmi Bylapudi Nabab Neelam Kamble Pi…" at bounding box center [210, 164] width 365 height 24
type input "20"
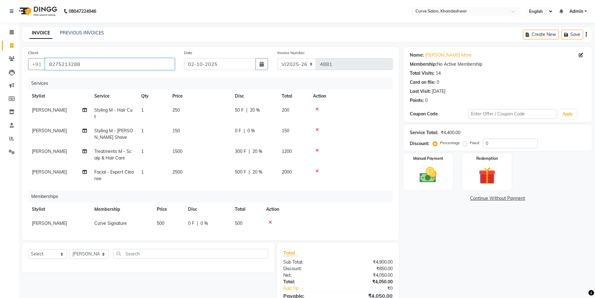
click at [127, 63] on input "8275213288" at bounding box center [110, 64] width 130 height 12
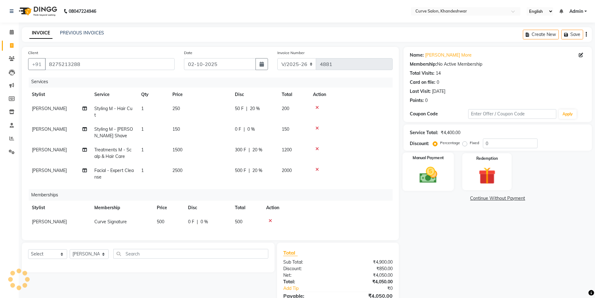
click at [440, 176] on img at bounding box center [428, 175] width 29 height 20
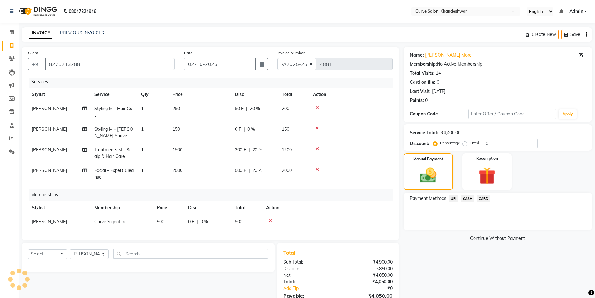
click at [457, 197] on span "UPI" at bounding box center [454, 198] width 10 height 7
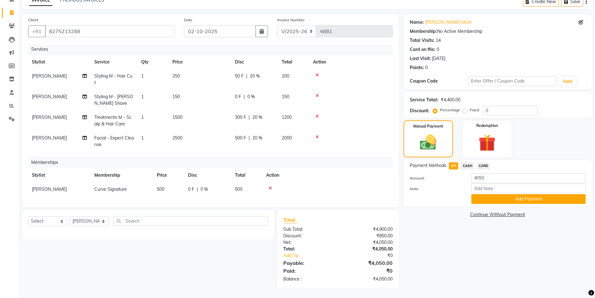
scroll to position [0, 0]
click at [470, 167] on span "CASH" at bounding box center [467, 165] width 13 height 7
click at [453, 167] on span "UPI" at bounding box center [454, 165] width 10 height 7
click at [107, 32] on input "8275213288" at bounding box center [110, 31] width 130 height 12
click at [495, 199] on button "Add Payment" at bounding box center [528, 199] width 114 height 10
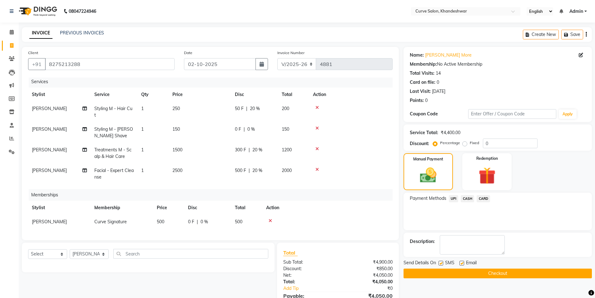
scroll to position [6, 0]
click at [59, 219] on span "[PERSON_NAME]" at bounding box center [49, 222] width 35 height 6
select select "25108"
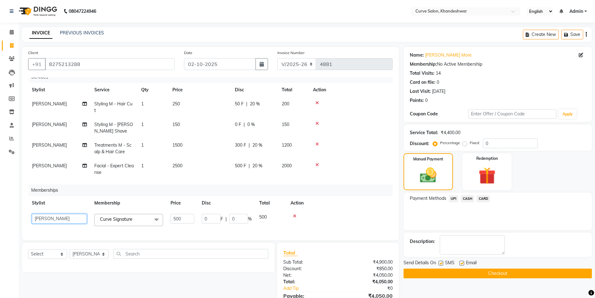
click at [72, 217] on select "Ahmed Kafil Curve Faizan Khan Kunal Gavai Laxmi Bylapudi Nabab Neelam Kamble Pi…" at bounding box center [59, 219] width 55 height 10
click at [72, 214] on select "Ahmed Kafil Curve Faizan Khan Kunal Gavai Laxmi Bylapudi Nabab Neelam Kamble Pi…" at bounding box center [59, 219] width 55 height 10
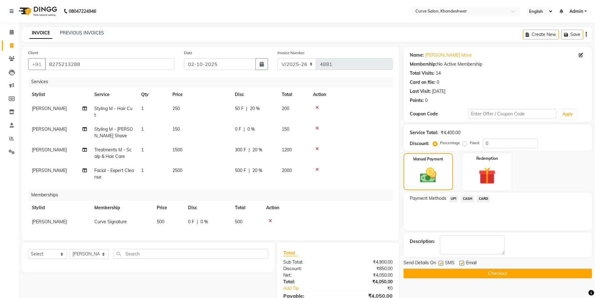
scroll to position [31, 0]
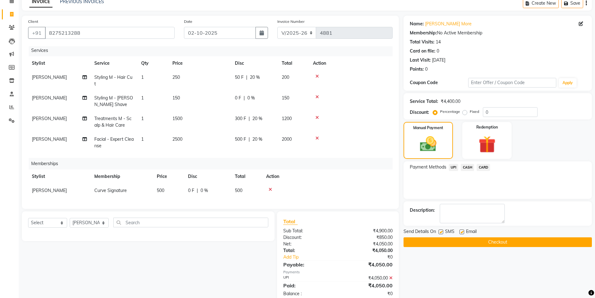
click at [456, 168] on span "UPI" at bounding box center [454, 167] width 10 height 7
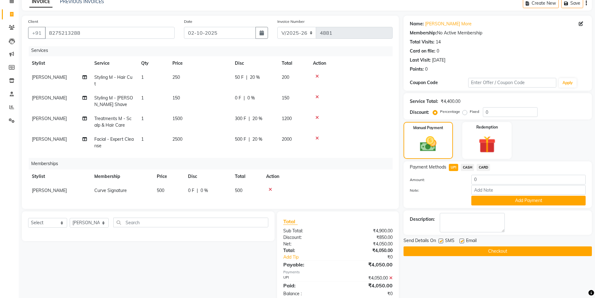
click at [468, 169] on span "CASH" at bounding box center [467, 167] width 13 height 7
click at [453, 170] on span "UPI" at bounding box center [454, 167] width 10 height 7
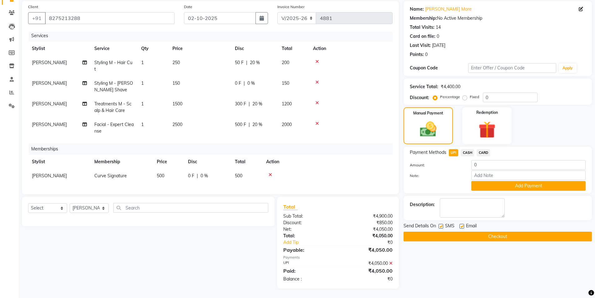
scroll to position [0, 0]
click at [445, 236] on button "Checkout" at bounding box center [498, 236] width 188 height 10
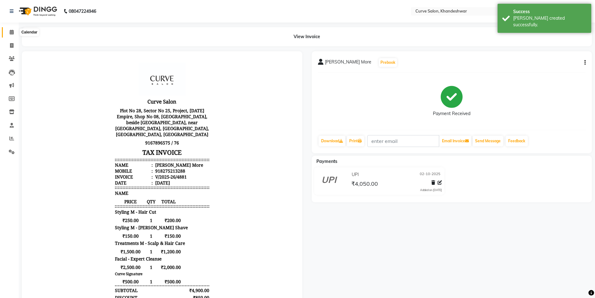
click at [9, 31] on span at bounding box center [11, 32] width 11 height 7
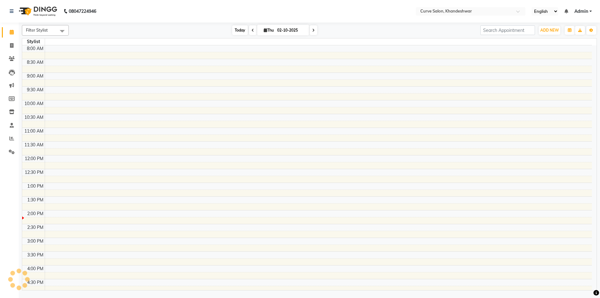
click at [238, 29] on span "Today" at bounding box center [240, 30] width 16 height 10
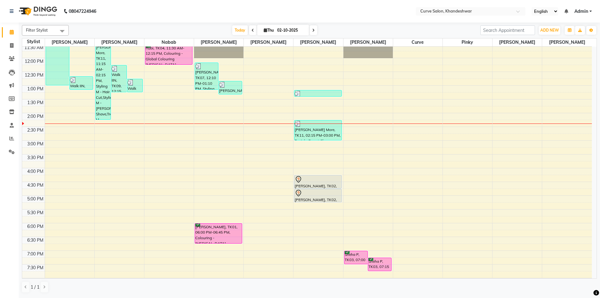
scroll to position [153, 0]
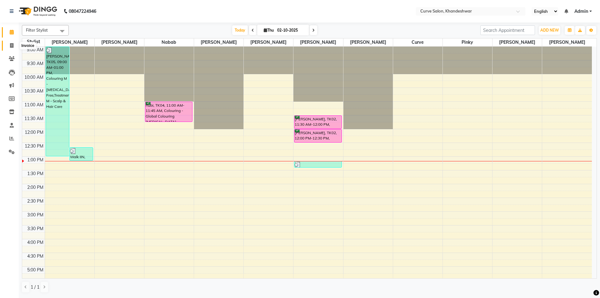
click at [13, 44] on icon at bounding box center [11, 45] width 3 height 5
select select "service"
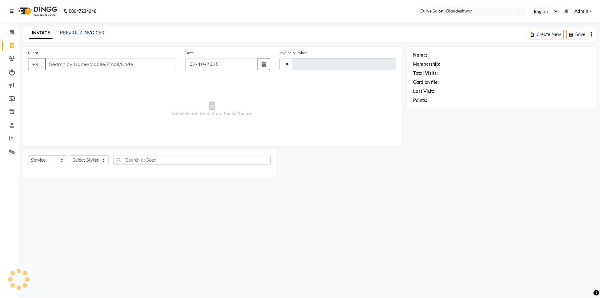
type input "4877"
select select "4458"
click at [103, 63] on input "Client" at bounding box center [110, 64] width 131 height 12
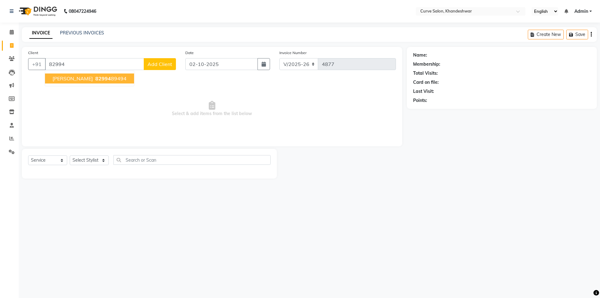
click at [107, 76] on span "82994" at bounding box center [103, 78] width 16 height 6
type input "8299489494"
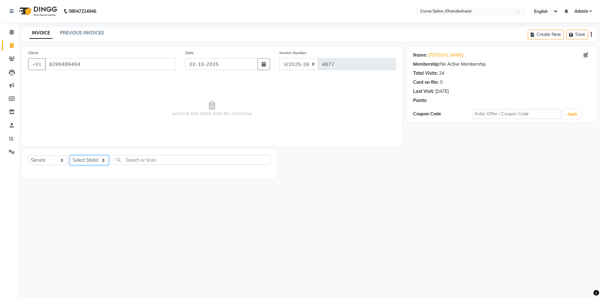
click at [88, 158] on select "Select Stylist [PERSON_NAME] Curve [PERSON_NAME] [PERSON_NAME] [PERSON_NAME] Na…" at bounding box center [89, 160] width 39 height 10
select select "25106"
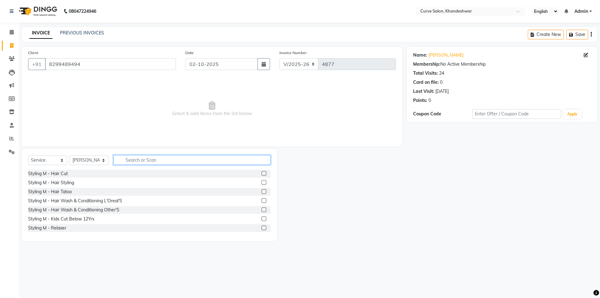
click at [150, 161] on input "text" at bounding box center [191, 160] width 157 height 10
type input "hair"
click at [69, 173] on div "Styling M - Hair Cut" at bounding box center [149, 174] width 242 height 8
drag, startPoint x: 57, startPoint y: 173, endPoint x: 102, endPoint y: 165, distance: 46.6
click at [57, 172] on div "Styling M - Hair Cut" at bounding box center [48, 173] width 40 height 7
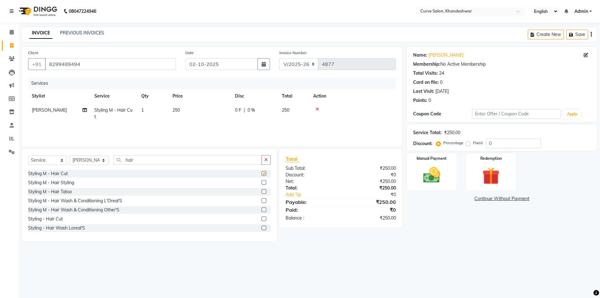
checkbox input "false"
click at [159, 157] on input "hair" at bounding box center [187, 160] width 148 height 10
type input "h"
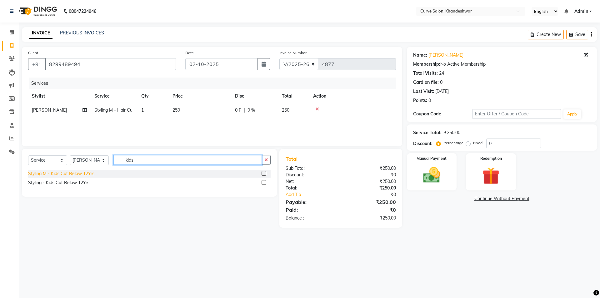
type input "kids"
click at [71, 171] on div "Styling M - Kids Cut Below 12Yrs" at bounding box center [61, 173] width 66 height 7
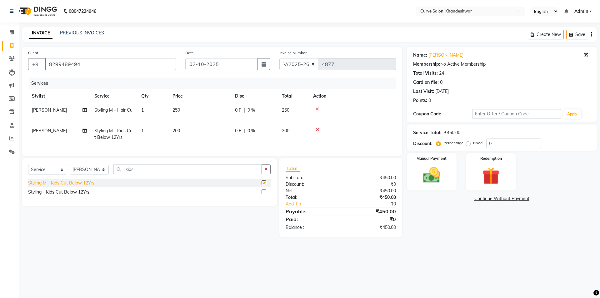
checkbox input "false"
click at [250, 108] on span "0 %" at bounding box center [250, 110] width 7 height 7
select select "25106"
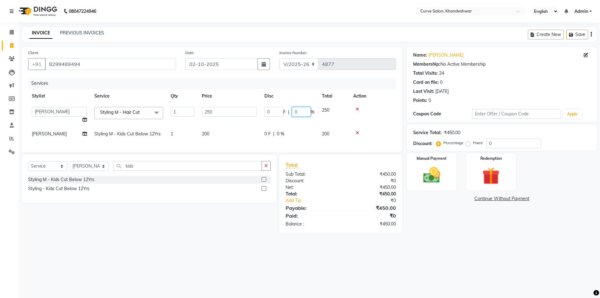
click at [301, 111] on input "0" at bounding box center [301, 112] width 19 height 10
type input "20"
click at [430, 217] on div "Name: [PERSON_NAME] Membership: No Active Membership Total Visits: 24 Card on f…" at bounding box center [504, 140] width 195 height 186
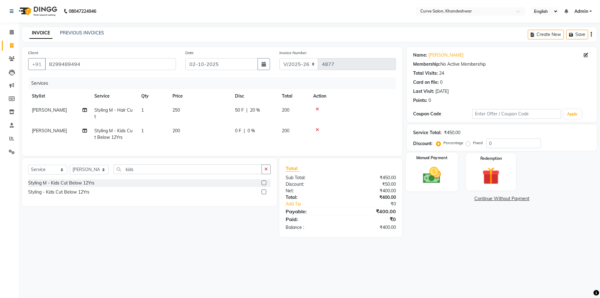
click at [444, 180] on img at bounding box center [431, 175] width 29 height 21
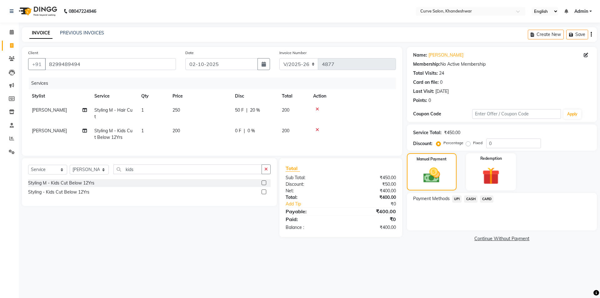
click at [457, 198] on span "UPI" at bounding box center [457, 198] width 10 height 7
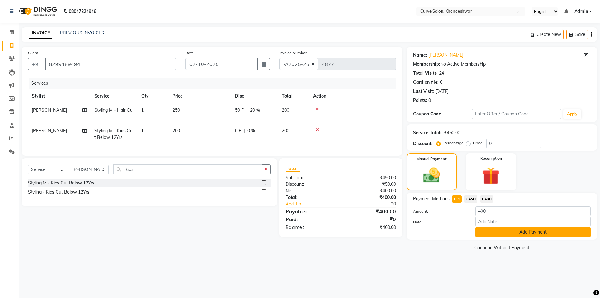
click at [521, 231] on button "Add Payment" at bounding box center [532, 232] width 115 height 10
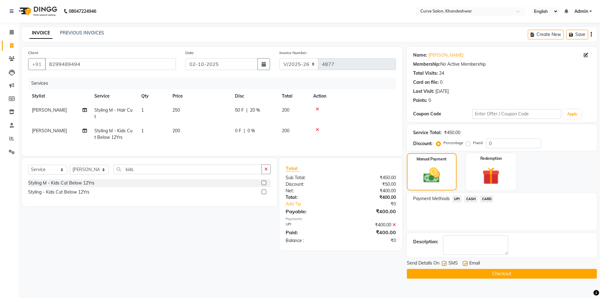
click at [499, 271] on button "Checkout" at bounding box center [502, 274] width 190 height 10
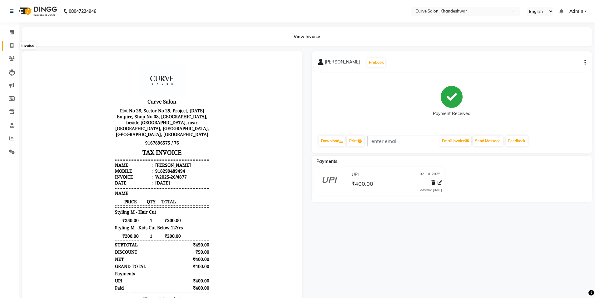
click at [11, 46] on icon at bounding box center [11, 45] width 3 height 5
select select "service"
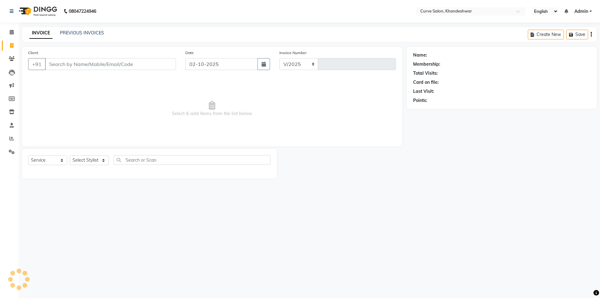
select select "4458"
type input "4878"
click at [82, 32] on link "PREVIOUS INVOICES" at bounding box center [82, 33] width 44 height 6
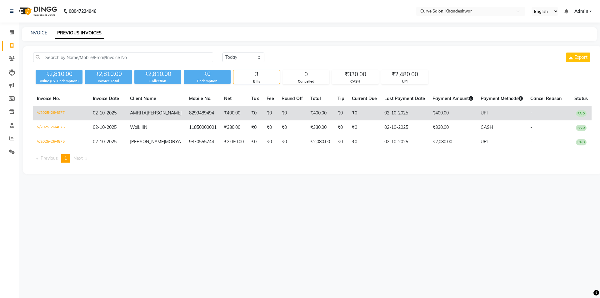
click at [480, 112] on span "UPI" at bounding box center [483, 113] width 7 height 6
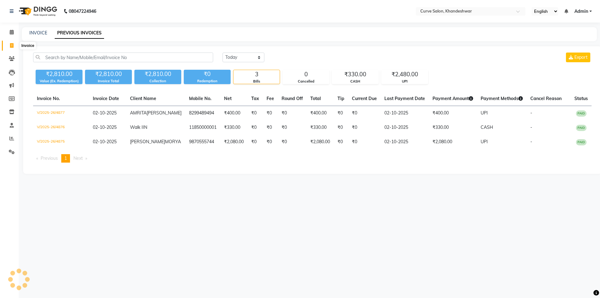
click at [12, 46] on icon at bounding box center [11, 45] width 3 height 5
select select "4458"
select select "service"
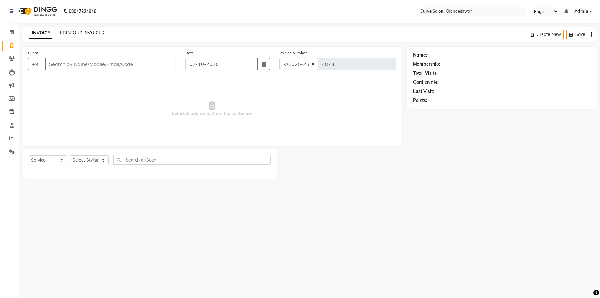
click at [82, 34] on link "PREVIOUS INVOICES" at bounding box center [82, 33] width 44 height 6
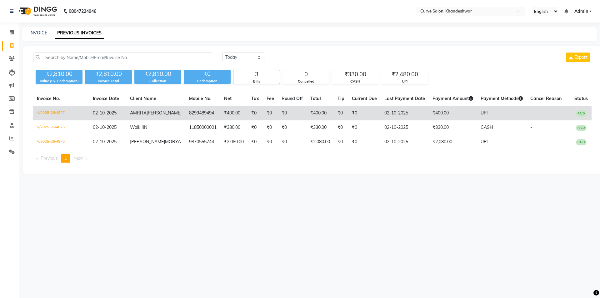
click at [480, 112] on span "UPI" at bounding box center [483, 113] width 7 height 6
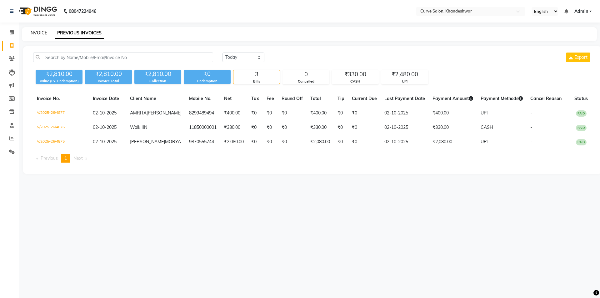
click at [38, 34] on link "INVOICE" at bounding box center [38, 33] width 18 height 6
select select "service"
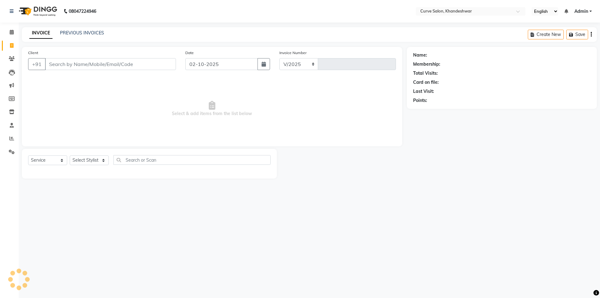
select select "4458"
type input "4878"
click at [80, 32] on link "PREVIOUS INVOICES" at bounding box center [82, 33] width 44 height 6
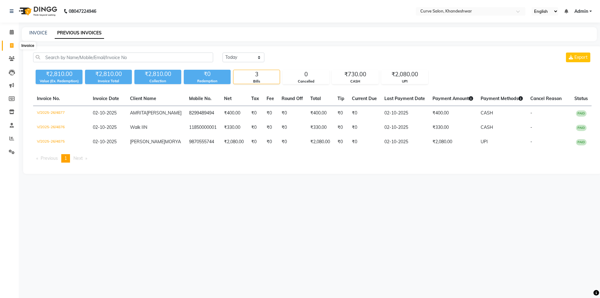
click at [11, 47] on icon at bounding box center [11, 45] width 3 height 5
select select "service"
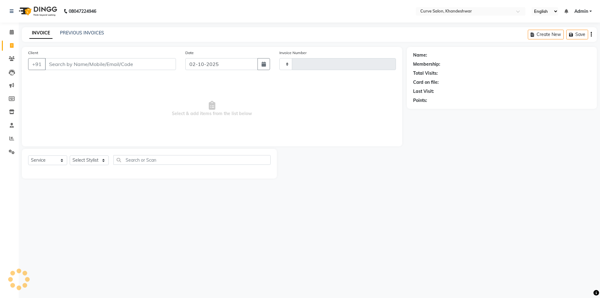
type input "4878"
select select "4458"
click at [107, 64] on input "Client" at bounding box center [110, 64] width 131 height 12
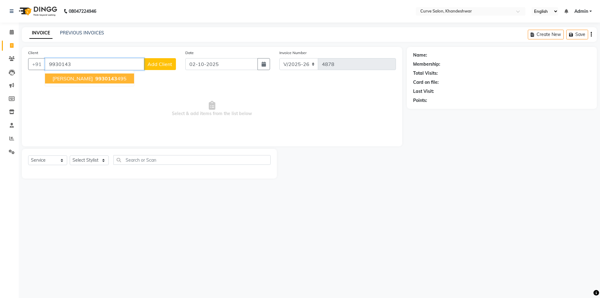
click at [95, 77] on span "9930143" at bounding box center [106, 78] width 22 height 6
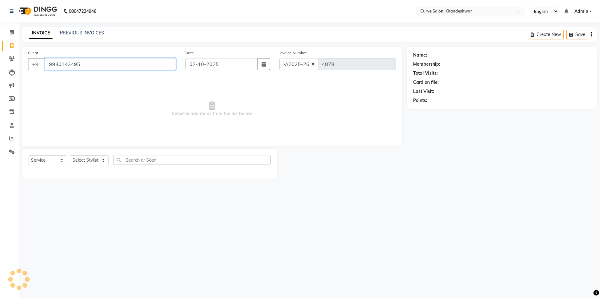
type input "9930143495"
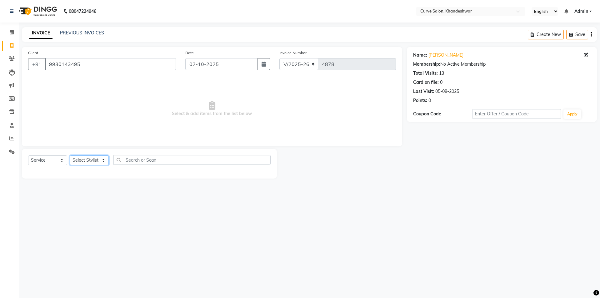
drag, startPoint x: 92, startPoint y: 161, endPoint x: 105, endPoint y: 157, distance: 13.4
click at [92, 161] on select "Select Stylist [PERSON_NAME] Curve [PERSON_NAME] [PERSON_NAME] [PERSON_NAME] Na…" at bounding box center [89, 160] width 39 height 10
click at [86, 158] on select "Select Stylist [PERSON_NAME] Curve [PERSON_NAME] [PERSON_NAME] [PERSON_NAME] Na…" at bounding box center [89, 160] width 39 height 10
select select "25106"
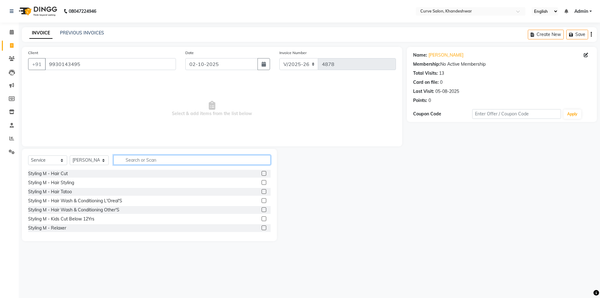
click at [174, 158] on input "text" at bounding box center [191, 160] width 157 height 10
drag, startPoint x: 60, startPoint y: 173, endPoint x: 69, endPoint y: 169, distance: 10.1
click at [60, 173] on div "Styling M - Hair Cut" at bounding box center [48, 173] width 40 height 7
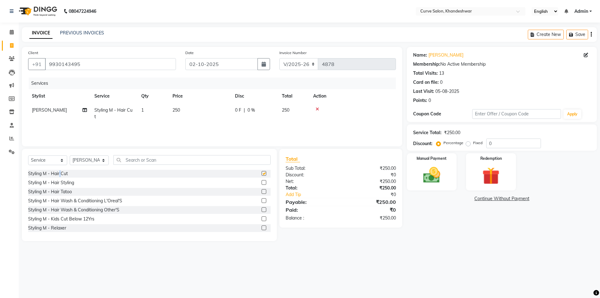
checkbox input "false"
click at [449, 176] on div "Manual Payment" at bounding box center [431, 171] width 52 height 38
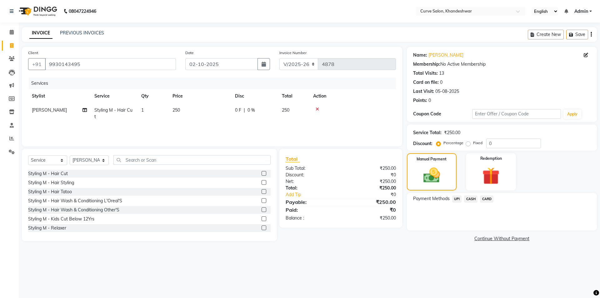
click at [456, 199] on span "UPI" at bounding box center [457, 198] width 10 height 7
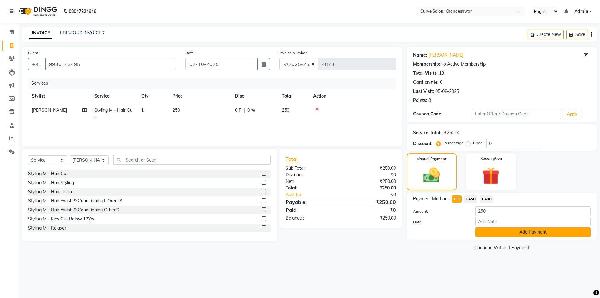
click at [530, 233] on button "Add Payment" at bounding box center [532, 232] width 115 height 10
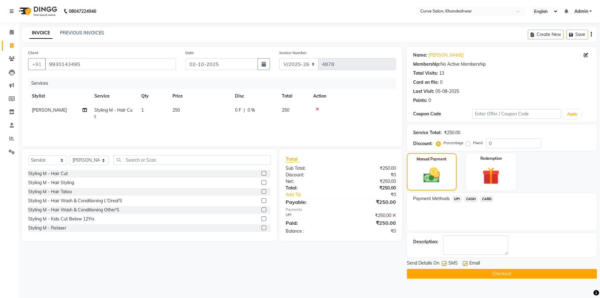
click at [498, 275] on button "Checkout" at bounding box center [502, 274] width 190 height 10
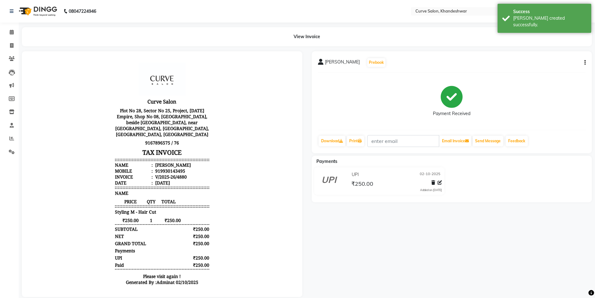
click at [586, 61] on div "Vijay Prebook Payment Received Download Print Email Invoice Send Message Feedba…" at bounding box center [452, 102] width 280 height 102
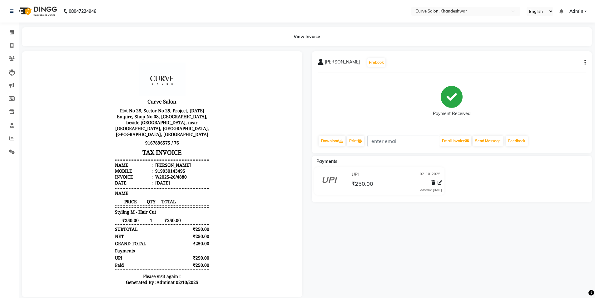
click at [585, 62] on icon "button" at bounding box center [584, 62] width 1 height 0
click at [558, 68] on div "Edit Invoice" at bounding box center [554, 71] width 43 height 8
select select "service"
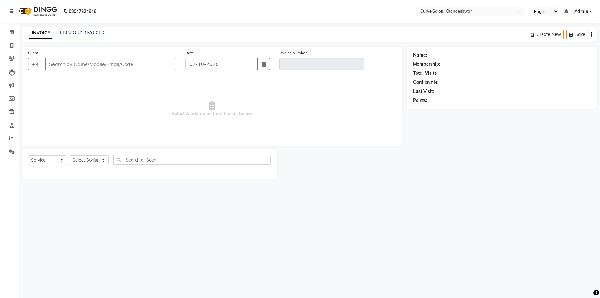
type input "9930143495"
type input "V/2025-26/4880"
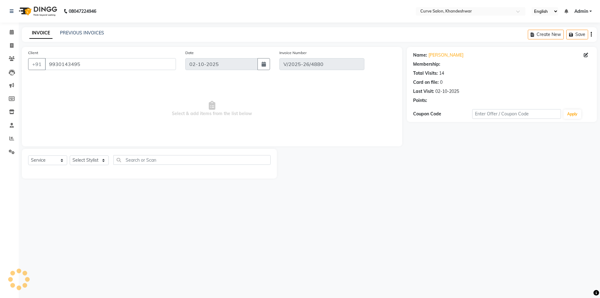
select select "select"
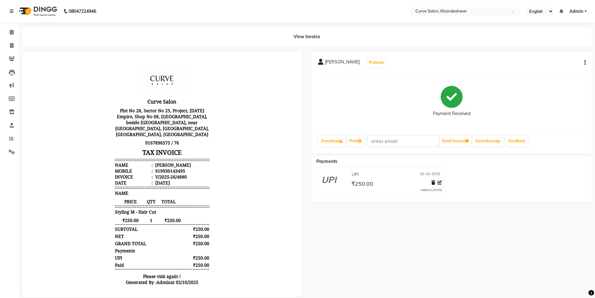
select select "4458"
select select "service"
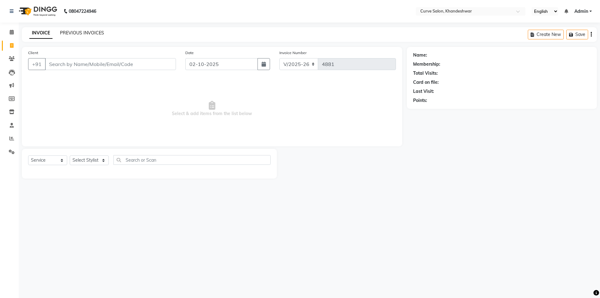
click at [94, 31] on link "PREVIOUS INVOICES" at bounding box center [82, 33] width 44 height 6
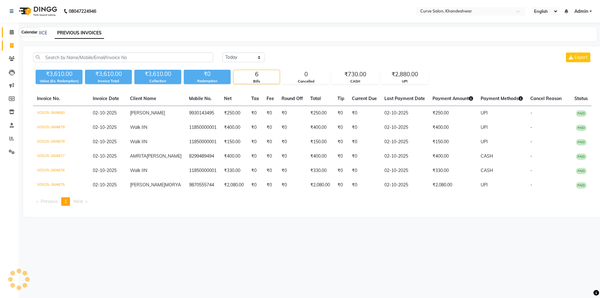
click at [11, 30] on icon at bounding box center [12, 32] width 4 height 5
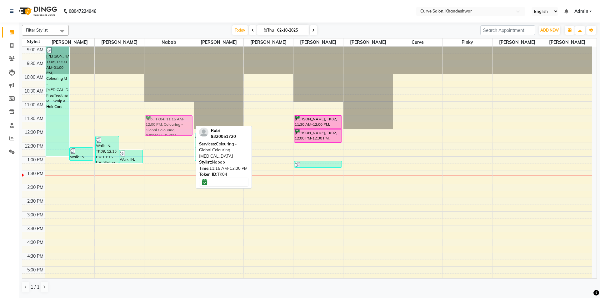
click at [177, 119] on div "Rubi, TK04, 11:15 AM-12:00 PM, Colouring - Global Colouring [MEDICAL_DATA] Rubi…" at bounding box center [168, 239] width 49 height 385
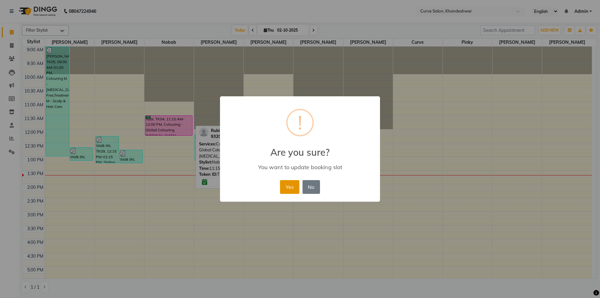
click at [294, 190] on button "Yes" at bounding box center [289, 187] width 19 height 14
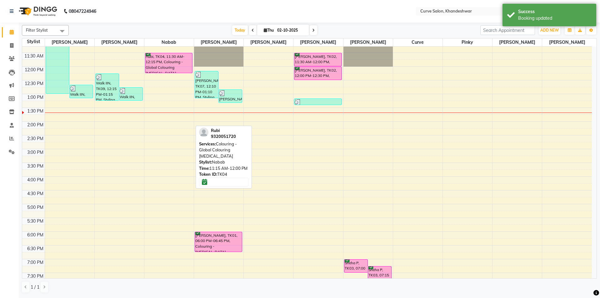
scroll to position [31, 0]
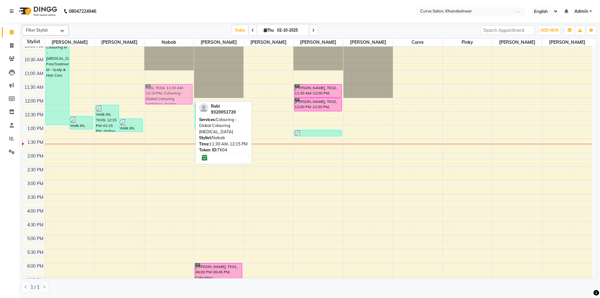
click at [176, 98] on div "Rubi, TK04, 11:30 AM-12:15 PM, Colouring - Global Colouring [MEDICAL_DATA] Rubi…" at bounding box center [168, 207] width 49 height 385
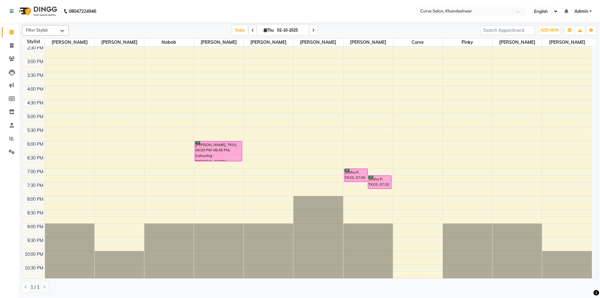
scroll to position [0, 0]
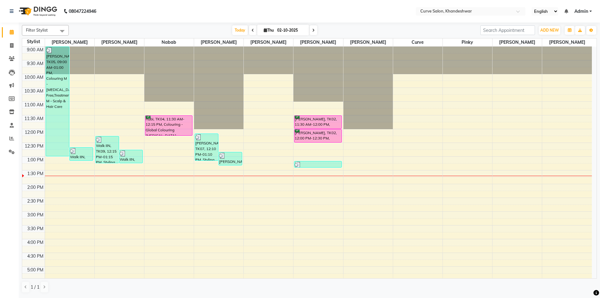
click at [212, 176] on div at bounding box center [218, 176] width 49 height 0
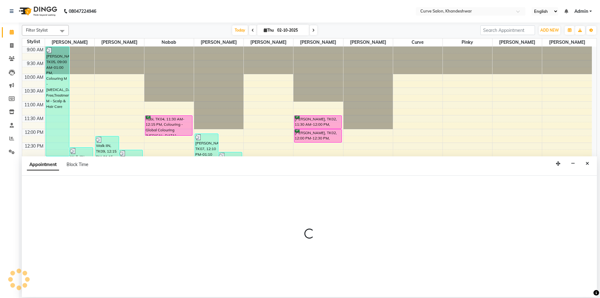
select select "25106"
select select "tentative"
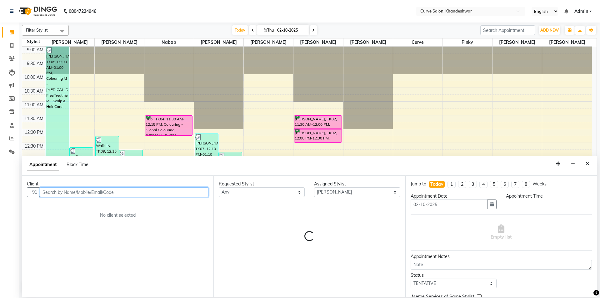
select select "810"
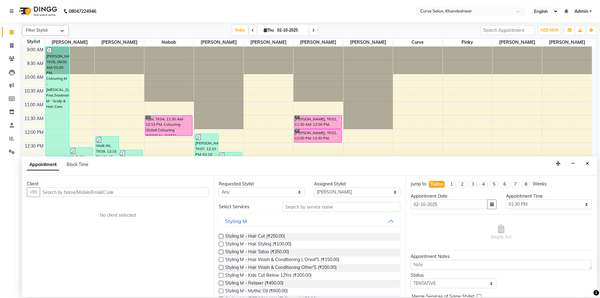
click at [594, 157] on div "Appointment Block Time Minimize" at bounding box center [309, 165] width 575 height 19
click at [587, 161] on icon "Close" at bounding box center [586, 163] width 3 height 4
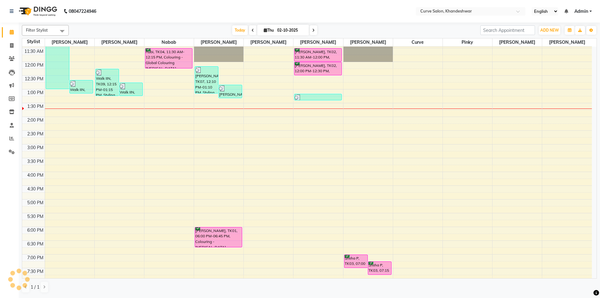
scroll to position [94, 0]
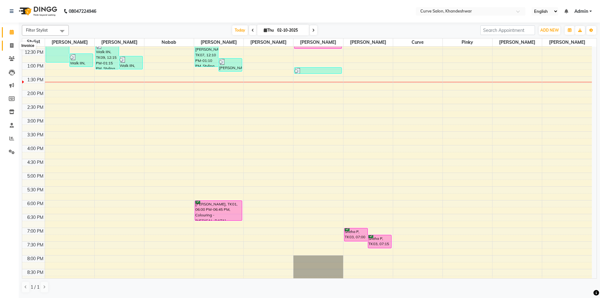
click at [12, 44] on icon at bounding box center [11, 45] width 3 height 5
select select "service"
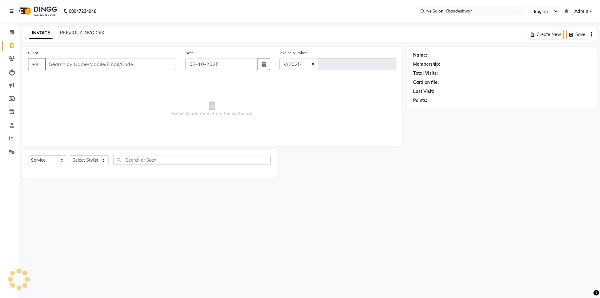
select select "4458"
type input "4881"
click at [85, 30] on div "PREVIOUS INVOICES" at bounding box center [82, 33] width 44 height 7
click at [82, 31] on link "PREVIOUS INVOICES" at bounding box center [82, 33] width 44 height 6
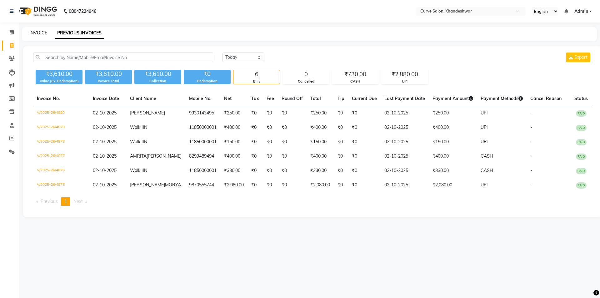
click at [38, 32] on link "INVOICE" at bounding box center [38, 33] width 18 height 6
select select "service"
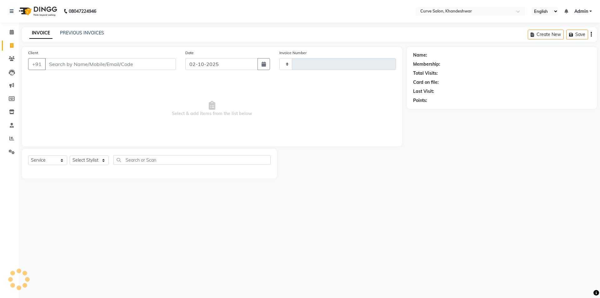
type input "4881"
select select "4458"
click at [10, 32] on icon at bounding box center [12, 32] width 4 height 5
click at [11, 34] on icon at bounding box center [12, 32] width 4 height 5
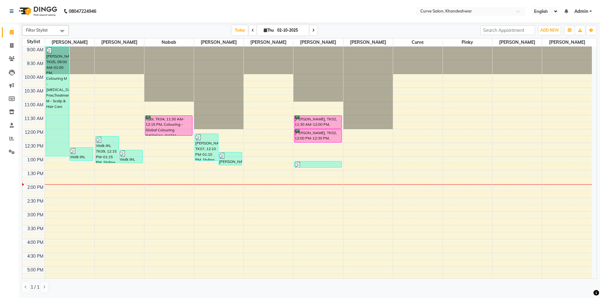
scroll to position [62, 0]
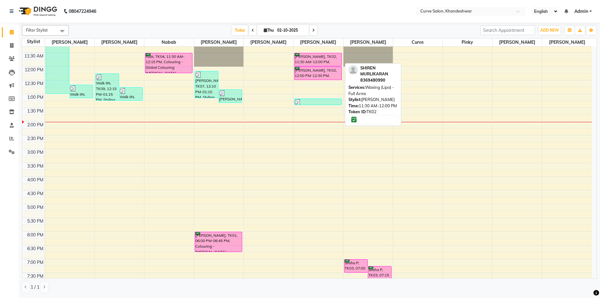
click at [319, 66] on div at bounding box center [317, 66] width 47 height 2
select select "6"
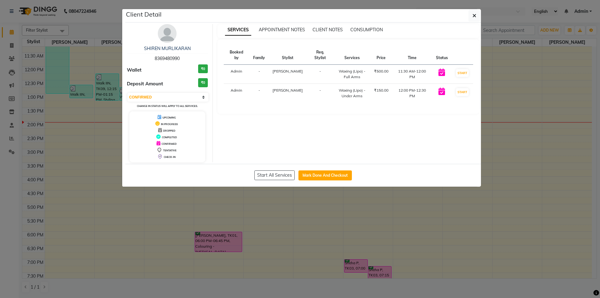
click at [383, 223] on ngb-modal-window "Client Detail SHIREN MURLIKARAN 8369480990 Wallet ₹0 Deposit Amount ₹0 Select I…" at bounding box center [300, 149] width 600 height 298
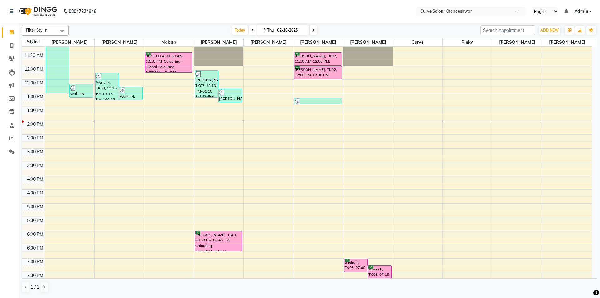
scroll to position [59, 0]
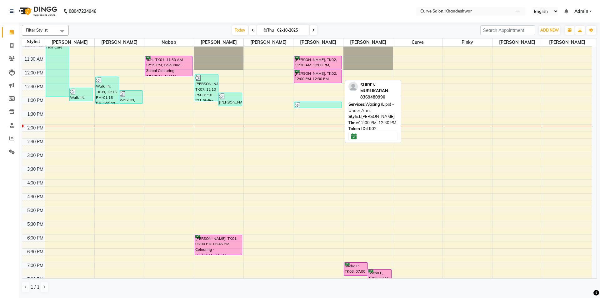
click at [324, 77] on div "[PERSON_NAME], TK02, 12:00 PM-12:30 PM, Waxing (Lipo) - Under Arms" at bounding box center [317, 76] width 47 height 13
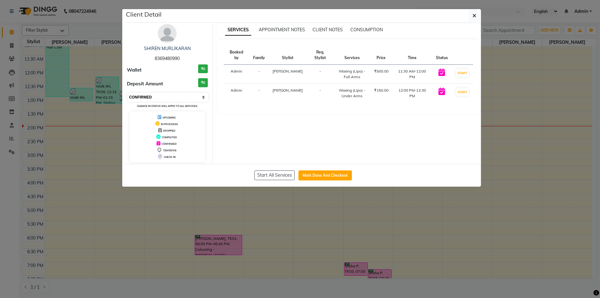
click at [194, 95] on select "Select IN SERVICE CONFIRMED TENTATIVE CHECK IN MARK DONE DROPPED UPCOMING" at bounding box center [167, 97] width 81 height 9
select select "7"
click at [127, 93] on select "Select IN SERVICE CONFIRMED TENTATIVE CHECK IN MARK DONE DROPPED UPCOMING" at bounding box center [167, 97] width 81 height 9
click at [476, 17] on button "button" at bounding box center [474, 16] width 12 height 12
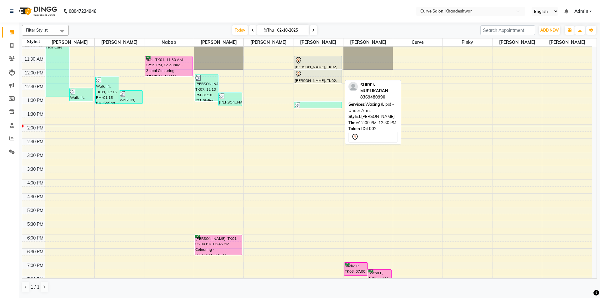
click at [329, 89] on div "[PERSON_NAME], TK02, 11:30 AM-12:00 PM, Waxing (Lipo) - Full Arms SHIREN MURLIK…" at bounding box center [317, 179] width 49 height 385
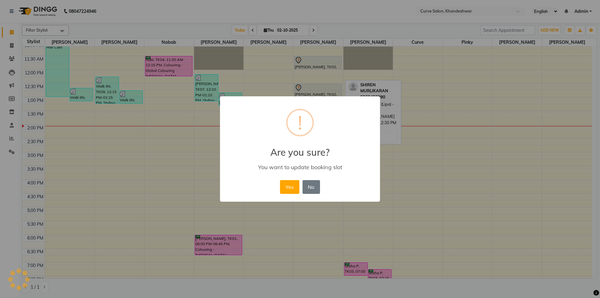
click at [326, 61] on div "× ! Are you sure? You want to update booking slot Yes No No" at bounding box center [300, 149] width 600 height 298
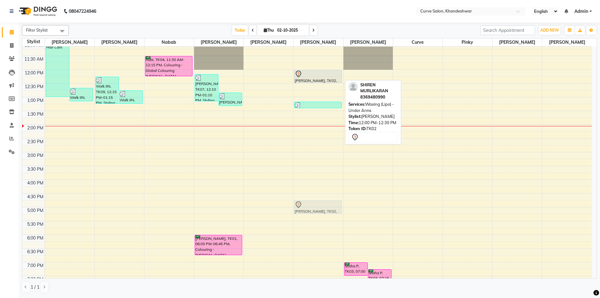
drag, startPoint x: 327, startPoint y: 83, endPoint x: 315, endPoint y: 206, distance: 123.3
click at [315, 206] on div "[PERSON_NAME], TK02, 11:30 AM-12:00 PM, Waxing (Lipo) - Full Arms [GEOGRAPHIC_D…" at bounding box center [317, 179] width 49 height 385
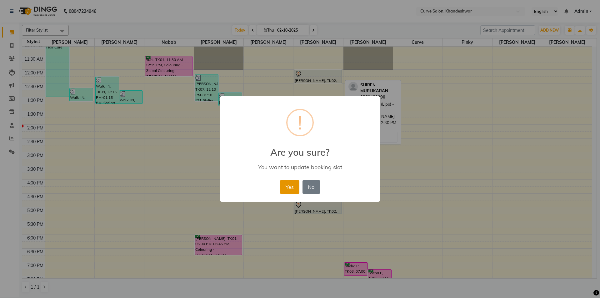
click at [290, 186] on button "Yes" at bounding box center [289, 187] width 19 height 14
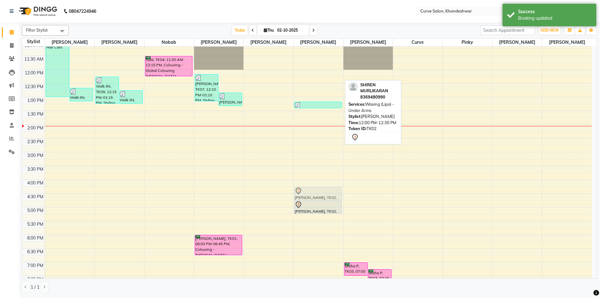
drag, startPoint x: 311, startPoint y: 76, endPoint x: 307, endPoint y: 191, distance: 114.7
click at [307, 191] on div "[PERSON_NAME], TK02, 12:00 PM-12:30 PM, Waxing (Lipo) - Under Arms Walk IIN, TK…" at bounding box center [317, 179] width 49 height 385
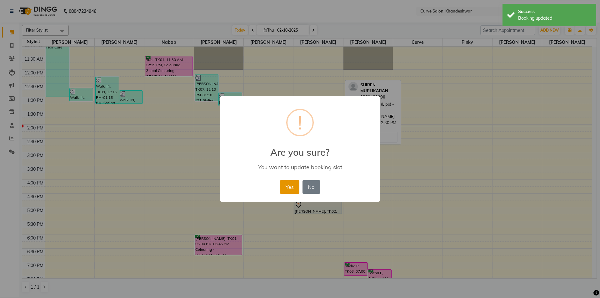
click at [290, 181] on button "Yes" at bounding box center [289, 187] width 19 height 14
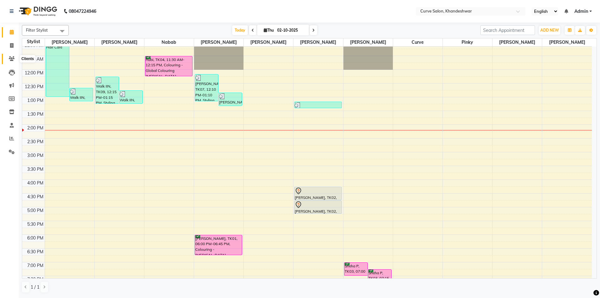
click at [13, 57] on icon at bounding box center [12, 58] width 6 height 5
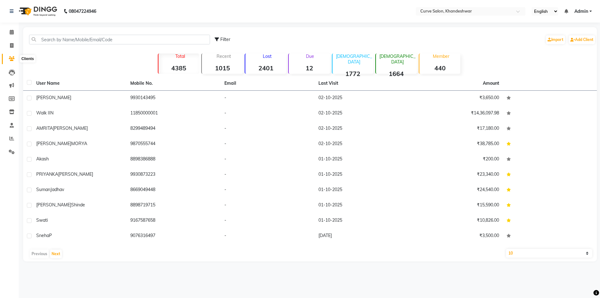
click at [59, 31] on div "Filter Import Add Client" at bounding box center [309, 40] width 571 height 20
click at [57, 37] on input "text" at bounding box center [119, 40] width 181 height 10
paste input "8275213288"
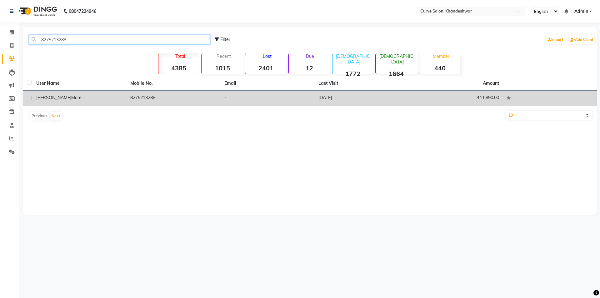
type input "8275213288"
click at [80, 99] on div "[PERSON_NAME] More" at bounding box center [79, 97] width 87 height 7
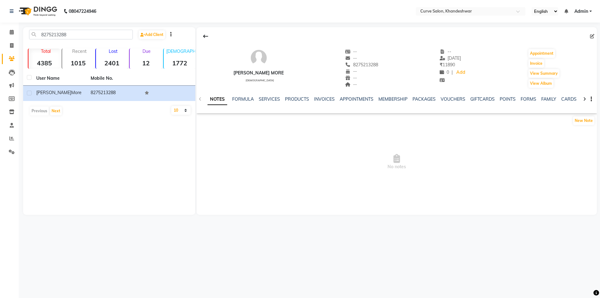
click at [396, 102] on div "MEMBERSHIP" at bounding box center [392, 99] width 29 height 7
click at [396, 97] on link "MEMBERSHIP" at bounding box center [392, 99] width 29 height 6
click at [12, 33] on icon at bounding box center [12, 32] width 4 height 5
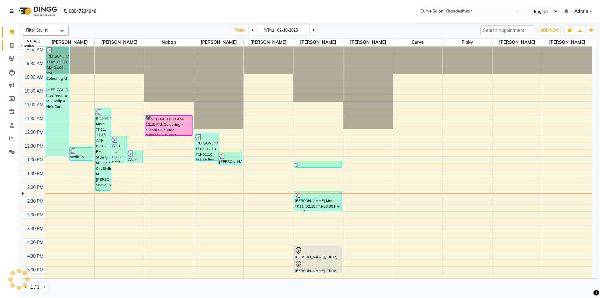
scroll to position [138, 0]
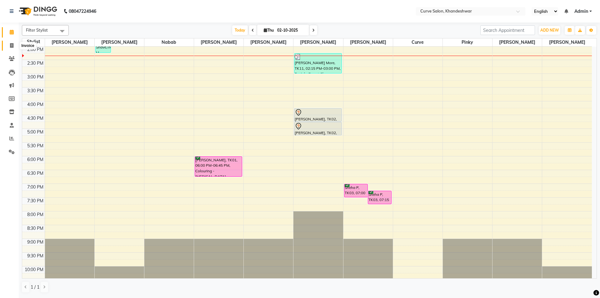
click at [12, 43] on icon at bounding box center [11, 45] width 3 height 5
select select "service"
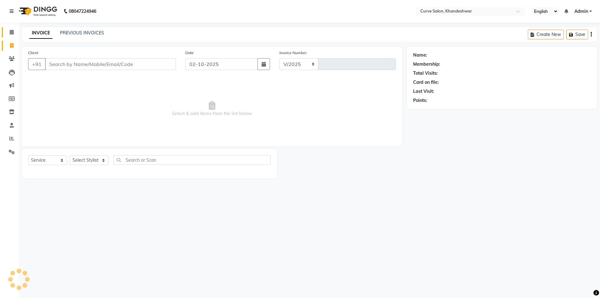
select select "4458"
type input "4882"
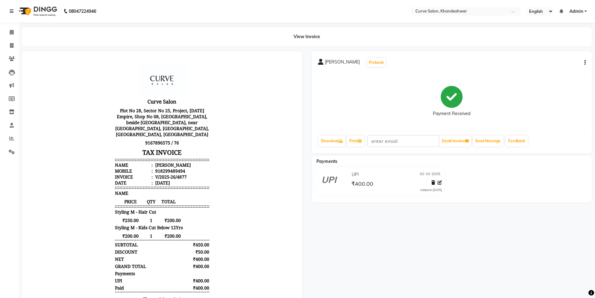
click at [585, 62] on icon "button" at bounding box center [584, 62] width 1 height 0
click at [555, 68] on div "Edit Invoice" at bounding box center [554, 71] width 43 height 8
select select "service"
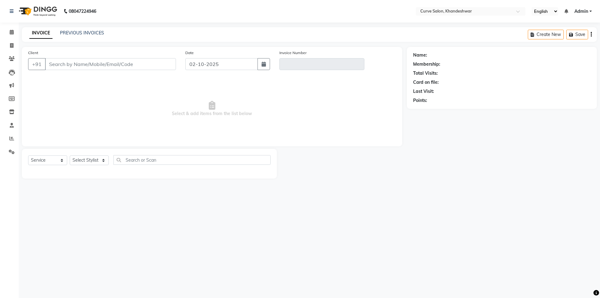
type input "8299489494"
type input "V/2025-26/4877"
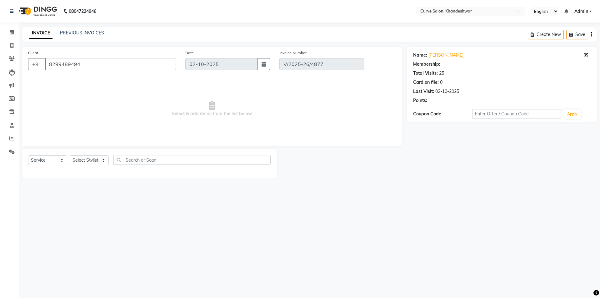
select select "select"
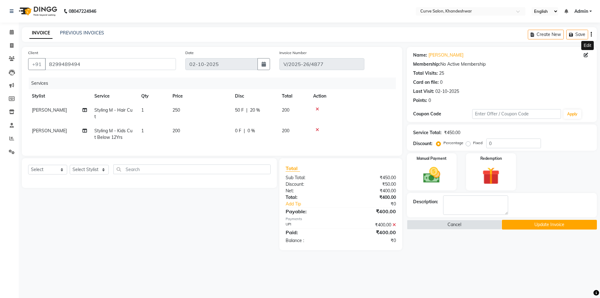
click at [586, 56] on icon at bounding box center [585, 55] width 4 height 4
select select "[DEMOGRAPHIC_DATA]"
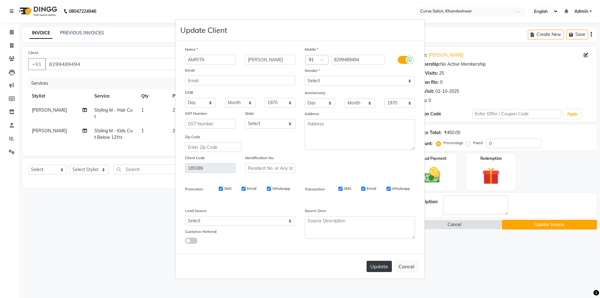
click at [380, 265] on button "Update" at bounding box center [378, 266] width 25 height 11
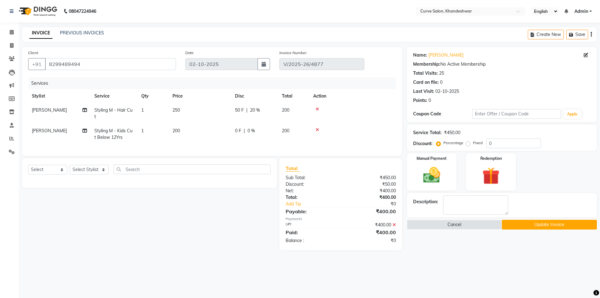
click at [395, 227] on icon at bounding box center [393, 224] width 3 height 4
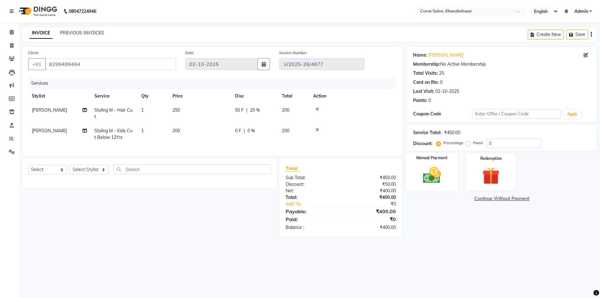
click at [435, 181] on img at bounding box center [431, 175] width 29 height 21
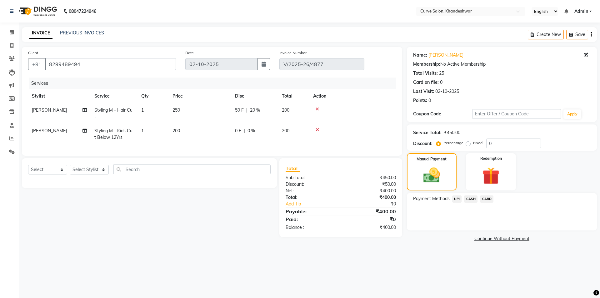
click at [470, 195] on span "CASH" at bounding box center [470, 198] width 13 height 7
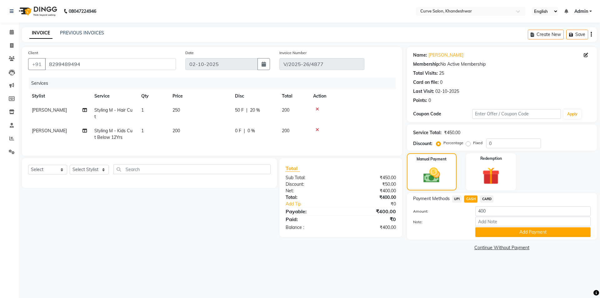
click at [405, 252] on main "INVOICE PREVIOUS INVOICES Create New Save Client +91 8299489494 Date 02-10-2025…" at bounding box center [309, 144] width 581 height 234
click at [590, 32] on button "button" at bounding box center [590, 34] width 1 height 15
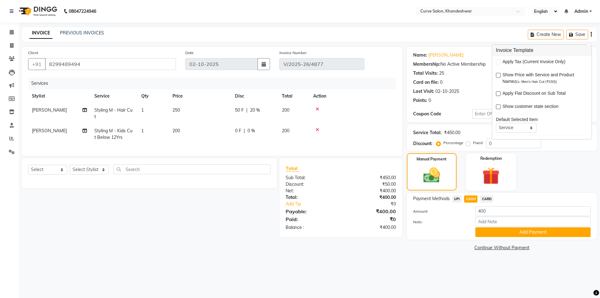
click at [363, 29] on div "INVOICE PREVIOUS INVOICES Create New Save" at bounding box center [309, 34] width 575 height 15
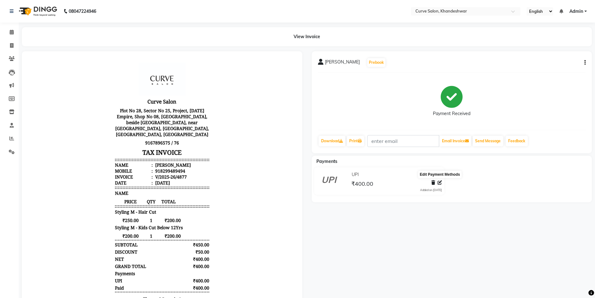
click at [440, 182] on icon at bounding box center [440, 182] width 4 height 4
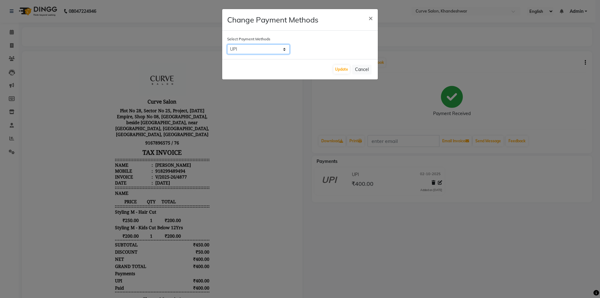
click at [280, 49] on select "UPI CASH CARD" at bounding box center [258, 49] width 62 height 10
select select "1"
click at [227, 44] on select "UPI CASH CARD" at bounding box center [258, 49] width 62 height 10
click at [343, 68] on button "Update" at bounding box center [341, 69] width 16 height 9
